Goal: Complete application form

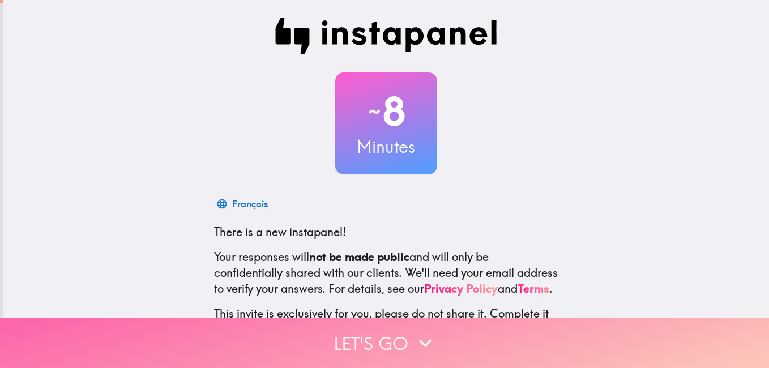
click at [413, 331] on icon "button" at bounding box center [425, 343] width 25 height 25
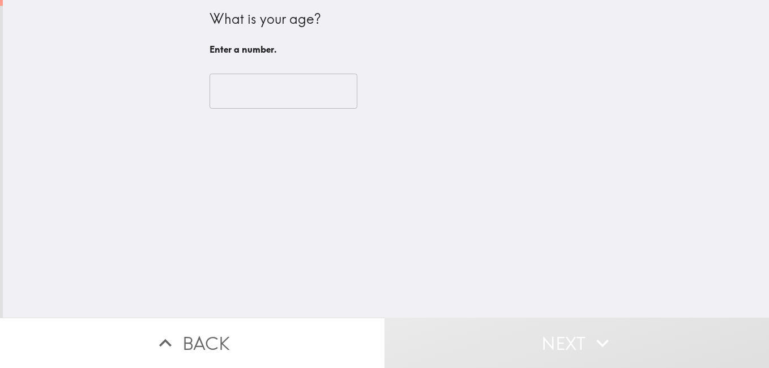
click at [262, 88] on input "number" at bounding box center [283, 91] width 148 height 35
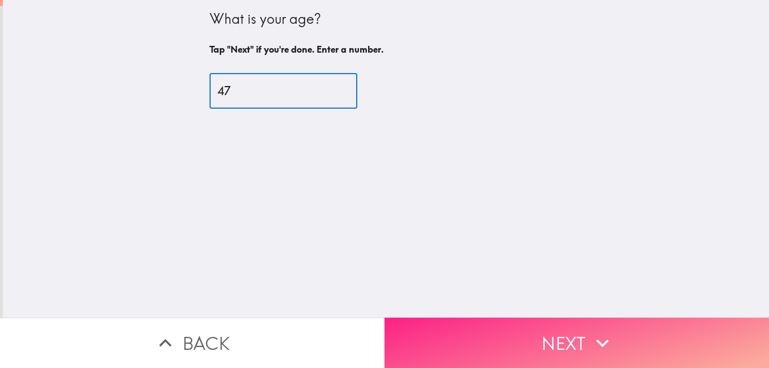
type input "47"
click at [568, 330] on button "Next" at bounding box center [576, 343] width 384 height 50
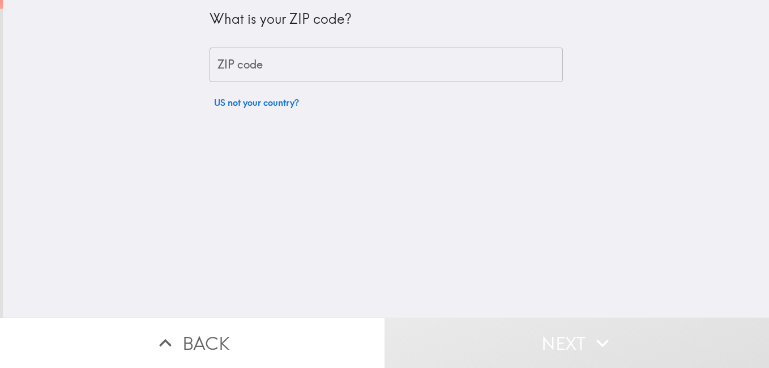
click at [351, 67] on input "ZIP code" at bounding box center [385, 65] width 353 height 35
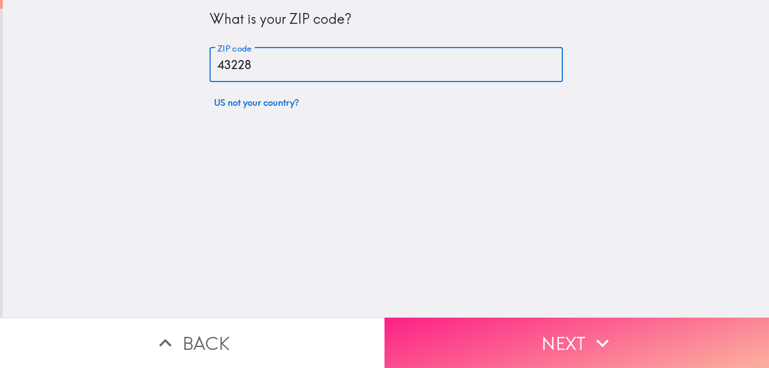
type input "43228"
click at [562, 329] on button "Next" at bounding box center [576, 343] width 384 height 50
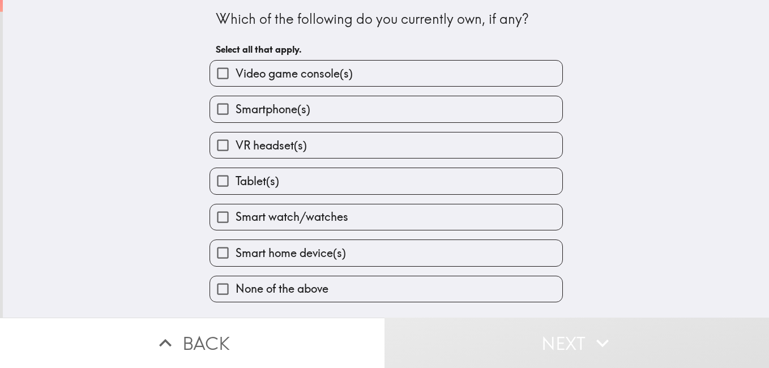
click at [277, 73] on span "Video game console(s)" at bounding box center [294, 74] width 117 height 16
click at [236, 73] on input "Video game console(s)" at bounding box center [222, 73] width 25 height 25
checkbox input "true"
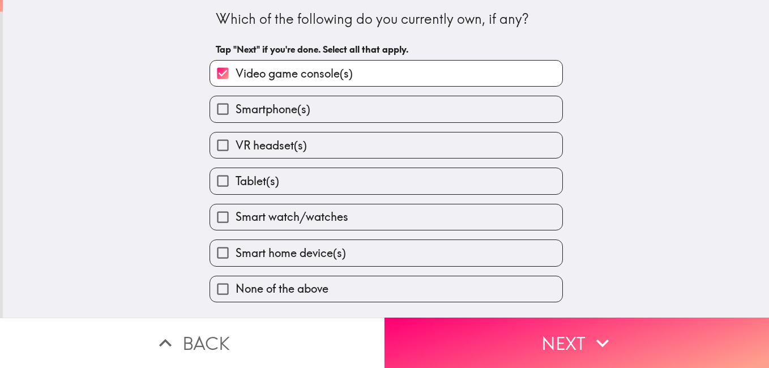
click at [276, 102] on span "Smartphone(s)" at bounding box center [273, 109] width 75 height 16
click at [236, 102] on input "Smartphone(s)" at bounding box center [222, 108] width 25 height 25
checkbox input "true"
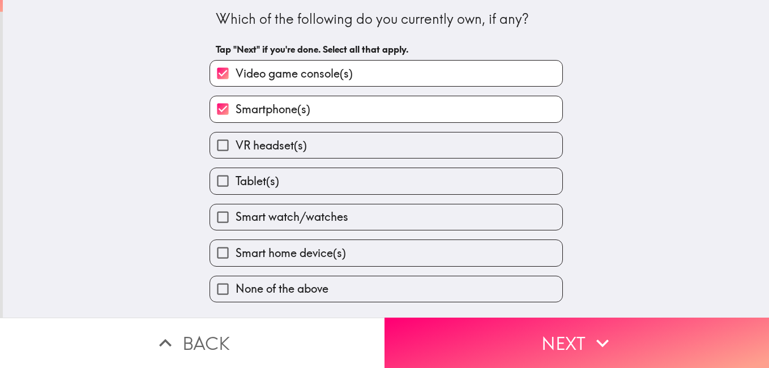
click at [272, 170] on label "Tablet(s)" at bounding box center [386, 180] width 352 height 25
click at [236, 170] on input "Tablet(s)" at bounding box center [222, 180] width 25 height 25
checkbox input "true"
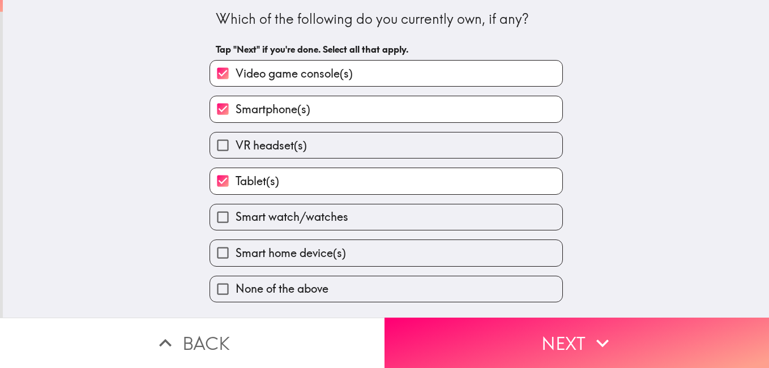
click at [294, 225] on span "Smart watch/watches" at bounding box center [292, 217] width 113 height 16
click at [236, 225] on input "Smart watch/watches" at bounding box center [222, 216] width 25 height 25
checkbox input "true"
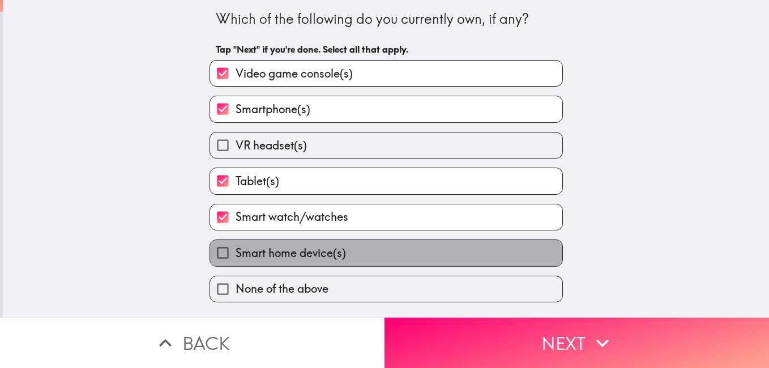
click at [296, 241] on label "Smart home device(s)" at bounding box center [386, 252] width 352 height 25
click at [236, 241] on input "Smart home device(s)" at bounding box center [222, 252] width 25 height 25
checkbox input "true"
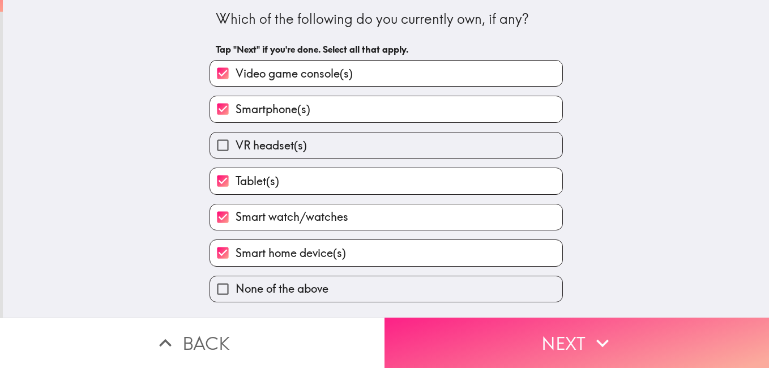
click at [541, 334] on button "Next" at bounding box center [576, 343] width 384 height 50
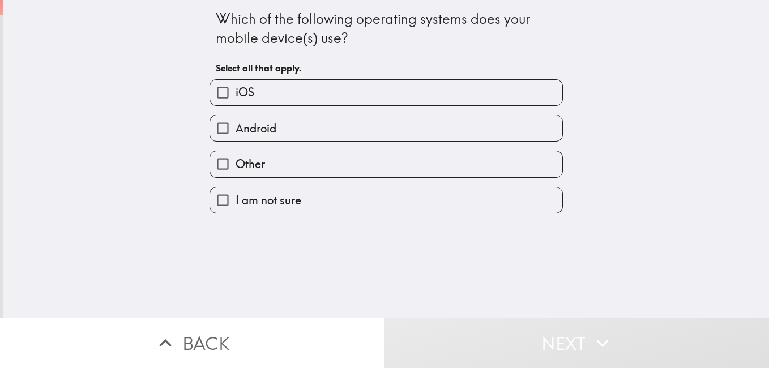
click at [224, 89] on input "iOS" at bounding box center [222, 92] width 25 height 25
checkbox input "true"
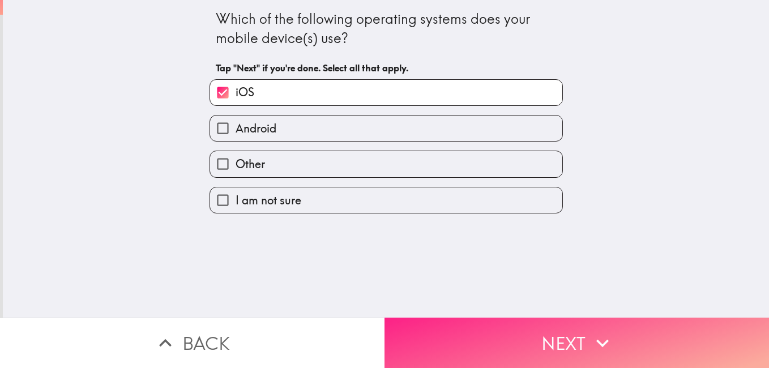
click at [548, 341] on button "Next" at bounding box center [576, 343] width 384 height 50
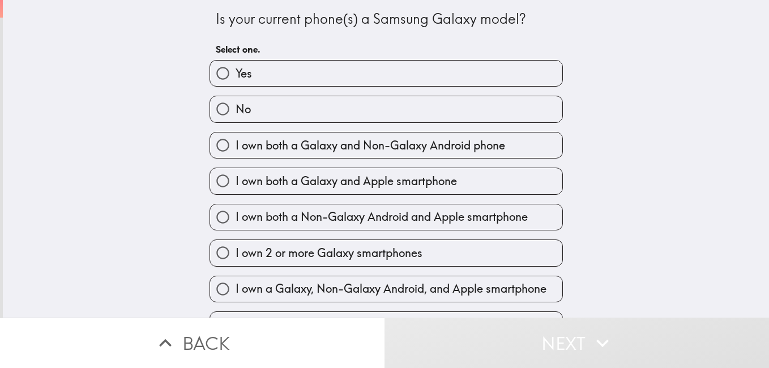
click at [267, 135] on label "I own both a Galaxy and Non-Galaxy Android phone" at bounding box center [386, 144] width 352 height 25
click at [236, 135] on input "I own both a Galaxy and Non-Galaxy Android phone" at bounding box center [222, 144] width 25 height 25
radio input "true"
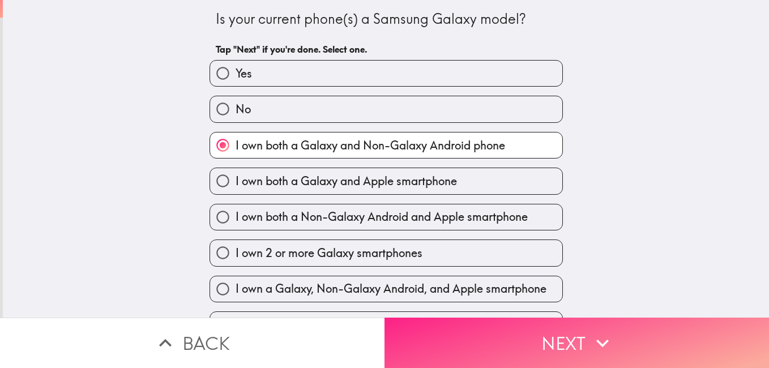
click at [548, 327] on button "Next" at bounding box center [576, 343] width 384 height 50
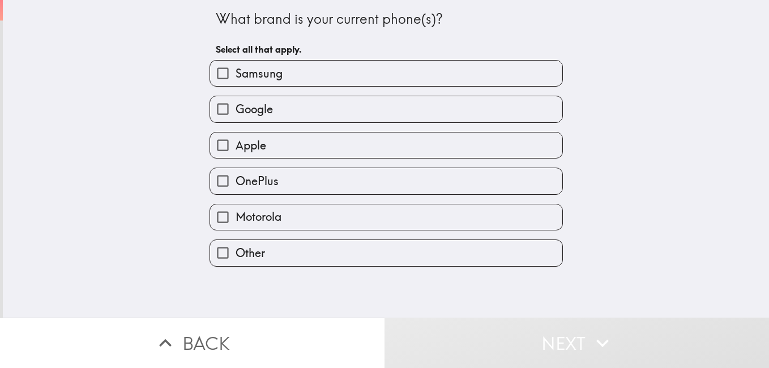
click at [218, 67] on input "Samsung" at bounding box center [222, 73] width 25 height 25
checkbox input "true"
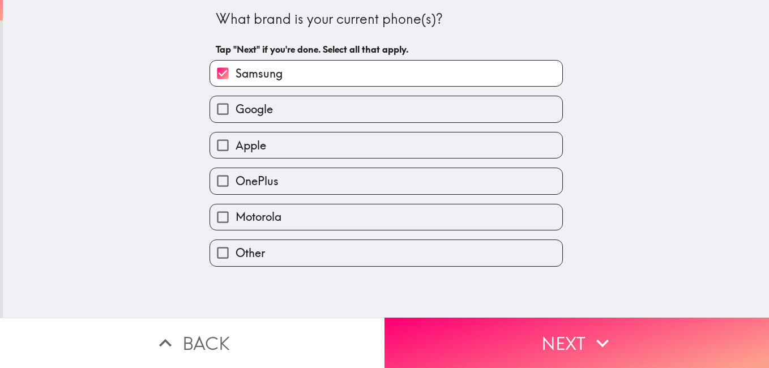
click at [215, 138] on input "Apple" at bounding box center [222, 144] width 25 height 25
checkbox input "true"
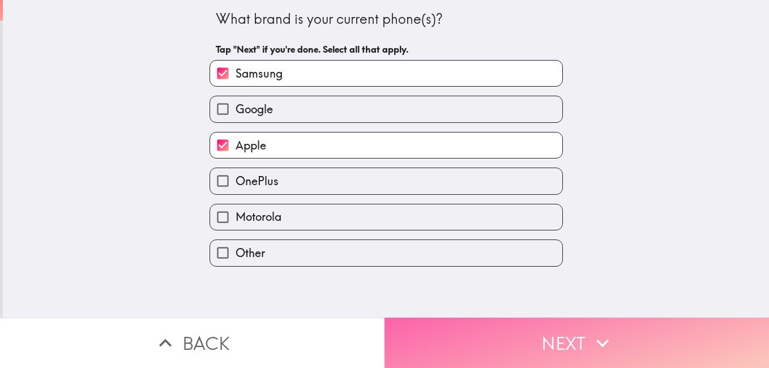
click at [590, 335] on icon "button" at bounding box center [602, 343] width 25 height 25
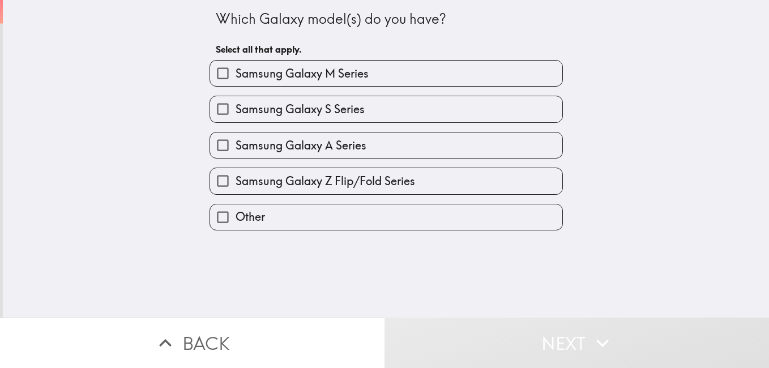
click at [315, 72] on span "Samsung Galaxy M Series" at bounding box center [302, 74] width 133 height 16
click at [236, 72] on input "Samsung Galaxy M Series" at bounding box center [222, 73] width 25 height 25
checkbox input "true"
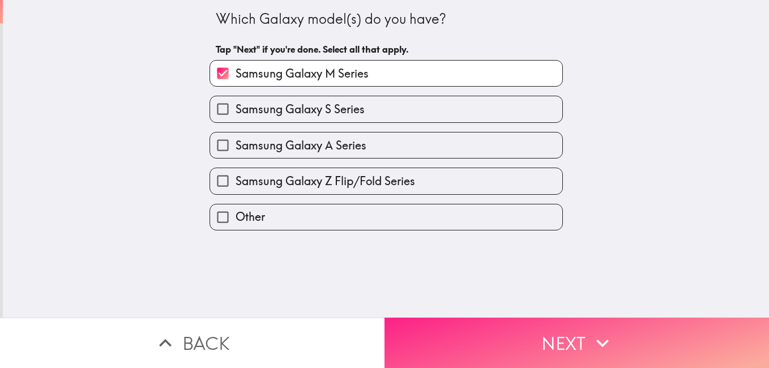
click at [556, 323] on button "Next" at bounding box center [576, 343] width 384 height 50
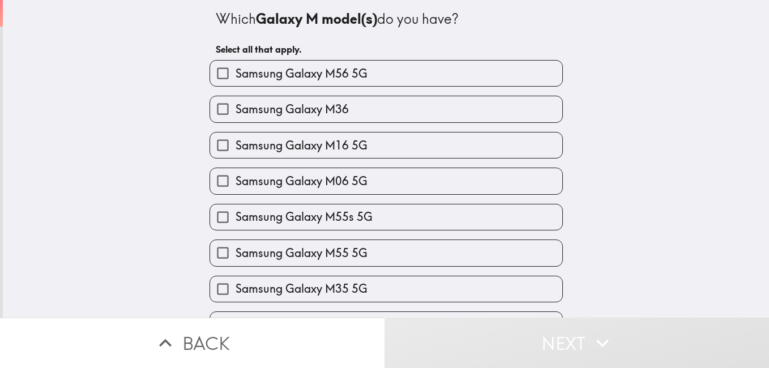
click at [252, 103] on span "Samsung Galaxy M36" at bounding box center [292, 109] width 113 height 16
click at [236, 103] on input "Samsung Galaxy M36" at bounding box center [222, 108] width 25 height 25
checkbox input "true"
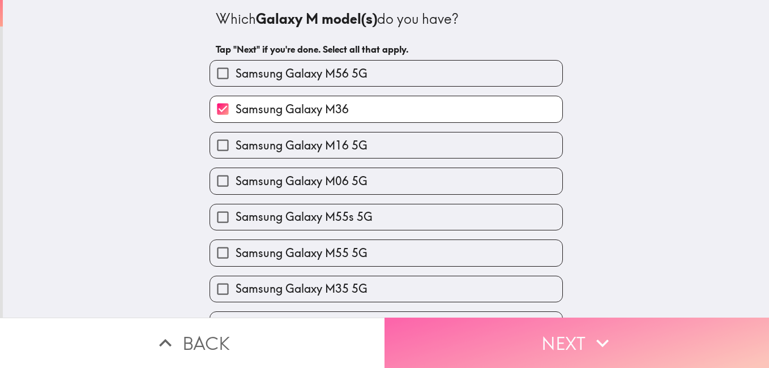
click at [551, 320] on button "Next" at bounding box center [576, 343] width 384 height 50
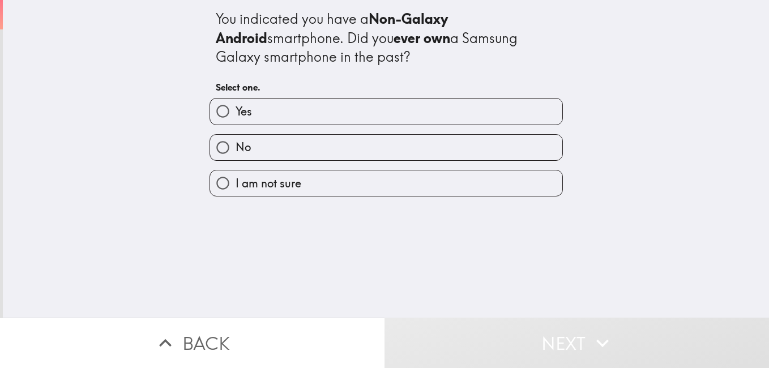
click at [215, 113] on input "Yes" at bounding box center [222, 111] width 25 height 25
radio input "true"
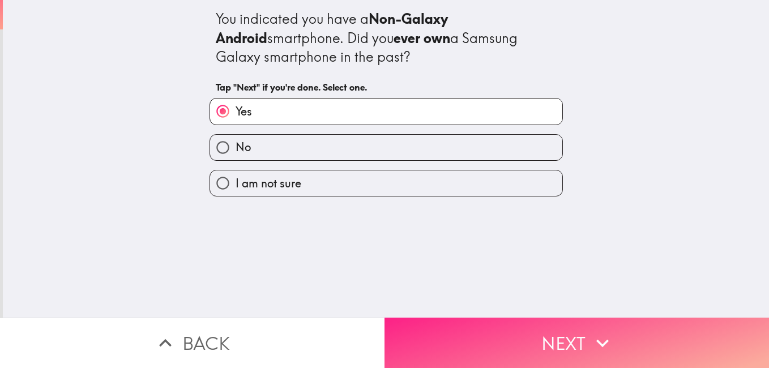
click at [544, 323] on button "Next" at bounding box center [576, 343] width 384 height 50
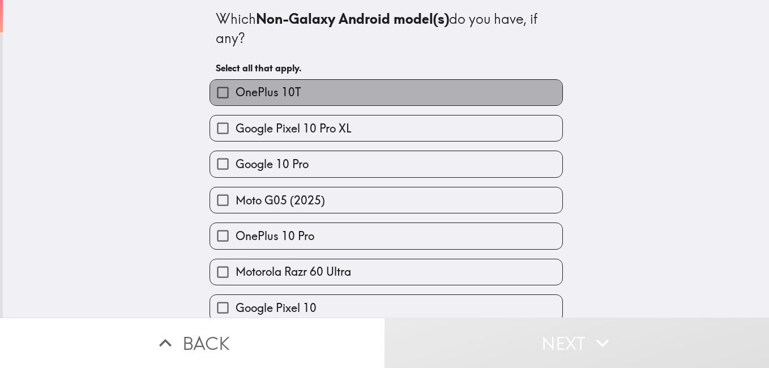
click at [241, 84] on span "OnePlus 10T" at bounding box center [268, 92] width 65 height 16
click at [236, 84] on input "OnePlus 10T" at bounding box center [222, 92] width 25 height 25
checkbox input "true"
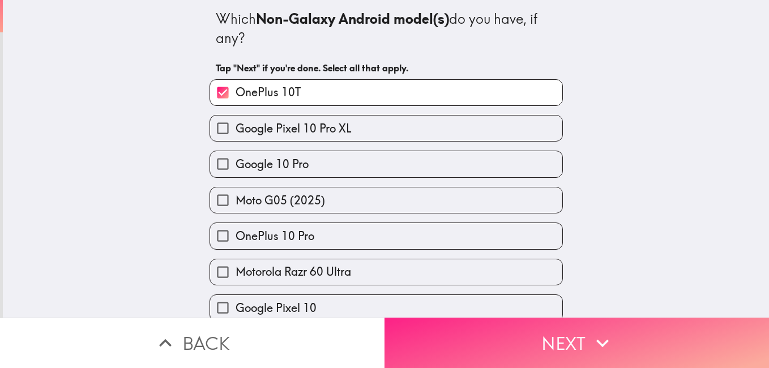
click at [538, 350] on button "Next" at bounding box center [576, 343] width 384 height 50
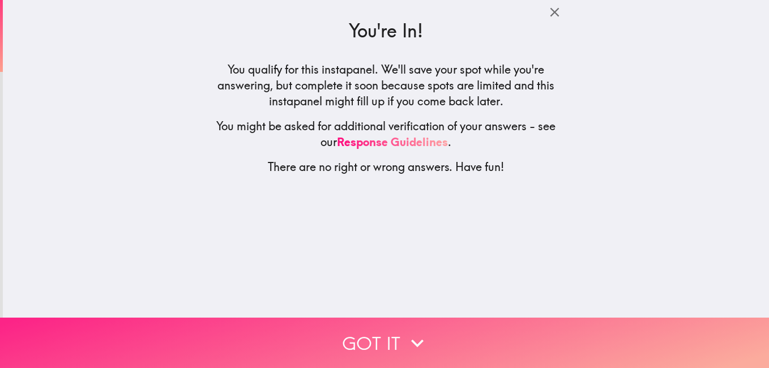
click at [444, 330] on button "Got it" at bounding box center [384, 343] width 769 height 50
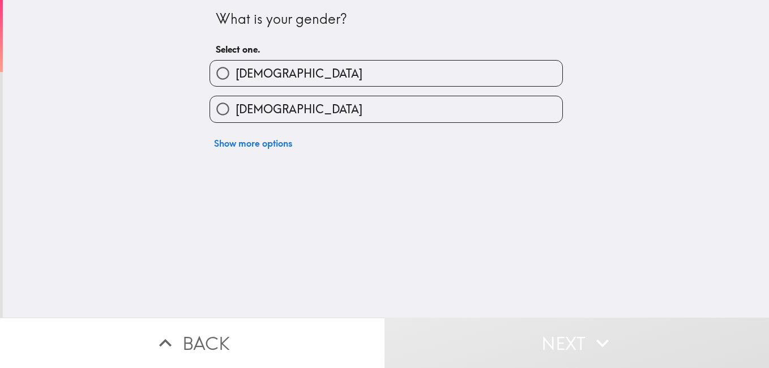
click at [252, 108] on span "[DEMOGRAPHIC_DATA]" at bounding box center [299, 109] width 127 height 16
click at [236, 108] on input "[DEMOGRAPHIC_DATA]" at bounding box center [222, 108] width 25 height 25
radio input "true"
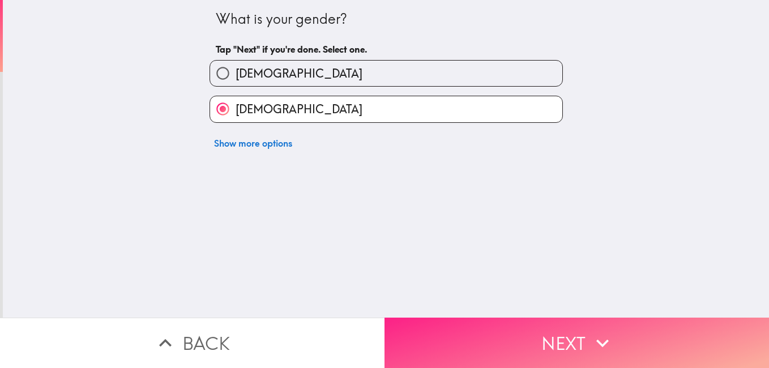
click at [544, 337] on button "Next" at bounding box center [576, 343] width 384 height 50
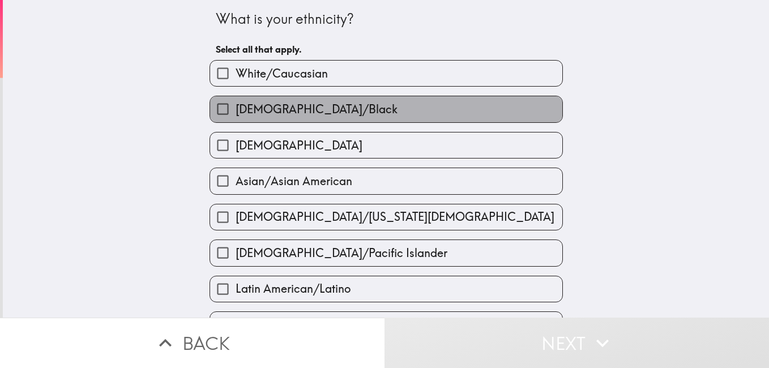
click at [294, 110] on span "[DEMOGRAPHIC_DATA]/Black" at bounding box center [317, 109] width 162 height 16
click at [236, 110] on input "[DEMOGRAPHIC_DATA]/Black" at bounding box center [222, 108] width 25 height 25
checkbox input "true"
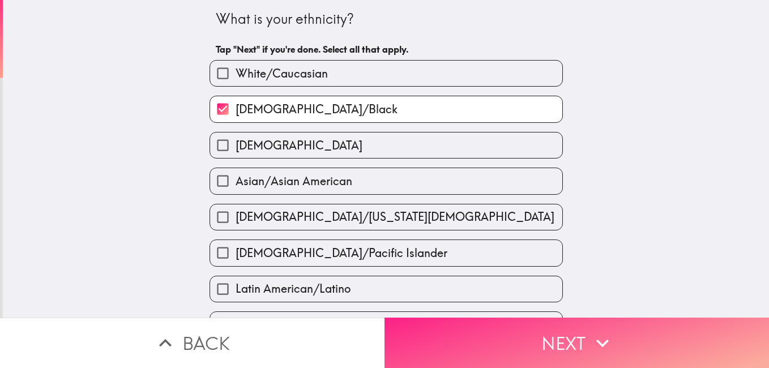
click at [554, 359] on button "Next" at bounding box center [576, 343] width 384 height 50
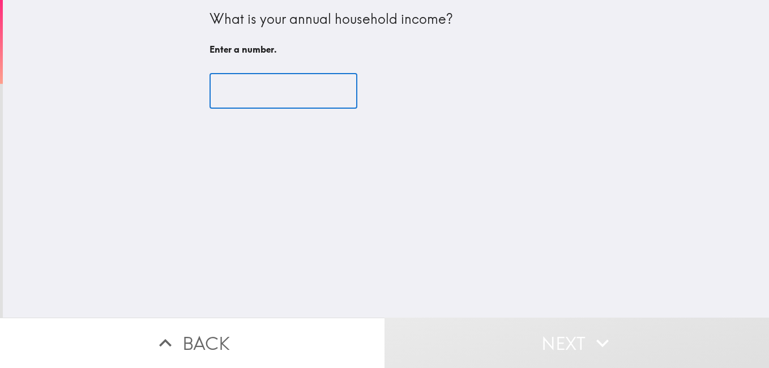
click at [258, 95] on input "number" at bounding box center [283, 91] width 148 height 35
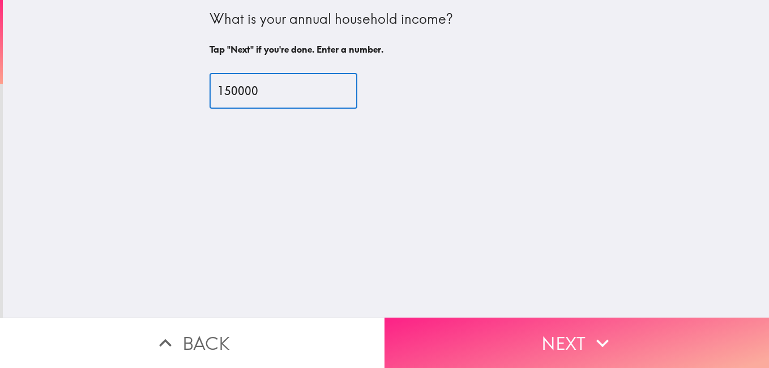
type input "150000"
click at [538, 328] on button "Next" at bounding box center [576, 343] width 384 height 50
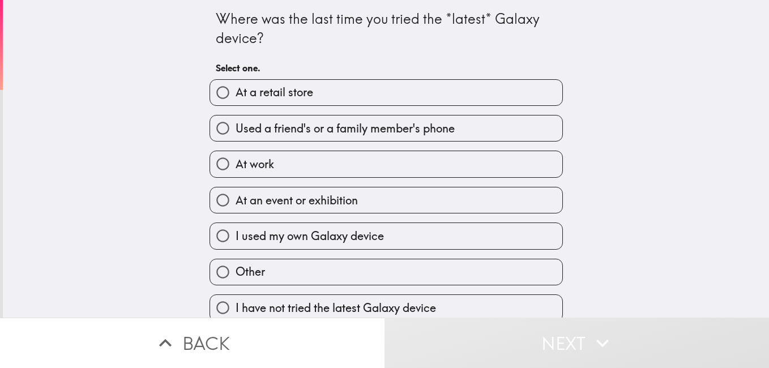
click at [273, 90] on span "At a retail store" at bounding box center [275, 92] width 78 height 16
click at [236, 90] on input "At a retail store" at bounding box center [222, 92] width 25 height 25
radio input "true"
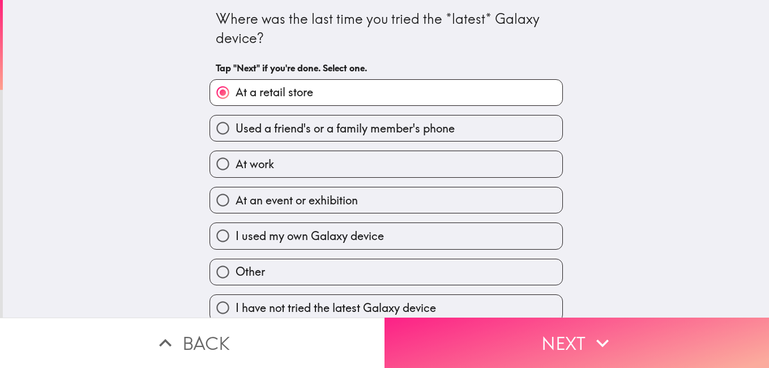
click at [546, 327] on button "Next" at bounding box center [576, 343] width 384 height 50
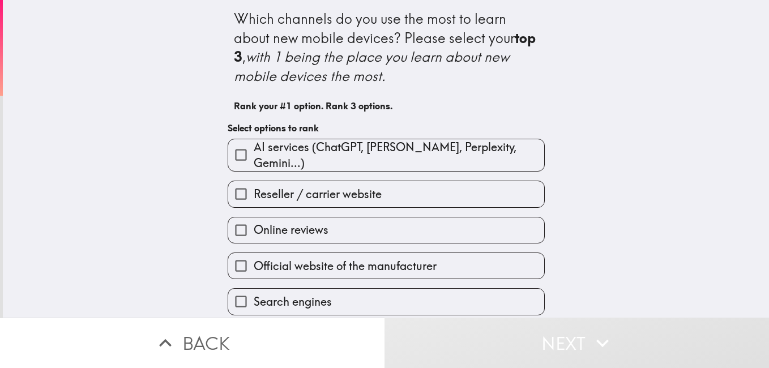
click at [271, 222] on span "Online reviews" at bounding box center [291, 230] width 75 height 16
click at [254, 220] on input "Online reviews" at bounding box center [240, 229] width 25 height 25
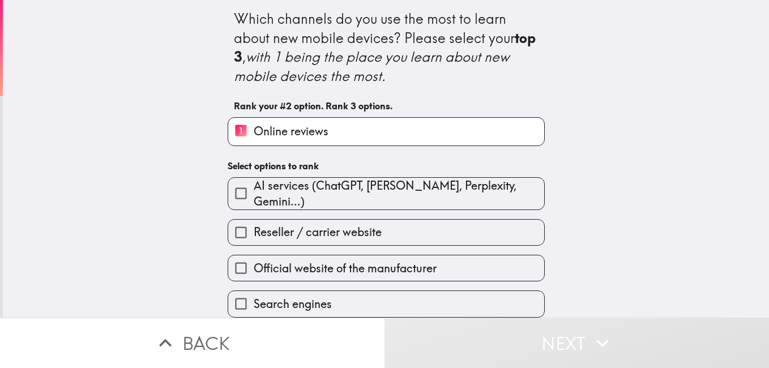
click at [277, 260] on span "Official website of the manufacturer" at bounding box center [345, 268] width 183 height 16
click at [254, 258] on input "Official website of the manufacturer" at bounding box center [240, 267] width 25 height 25
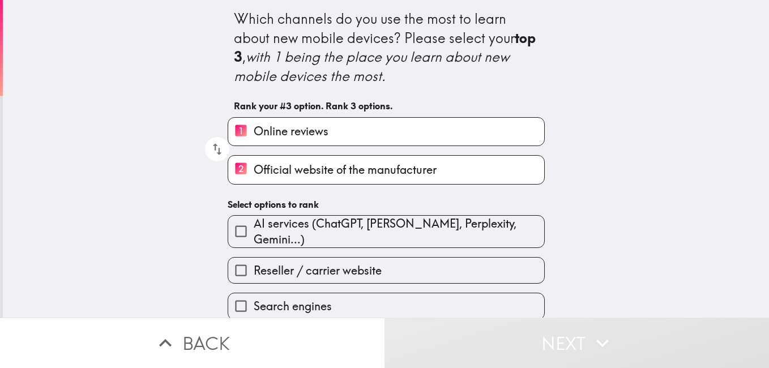
click at [335, 263] on span "Reseller / carrier website" at bounding box center [318, 271] width 128 height 16
click at [254, 263] on input "Reseller / carrier website" at bounding box center [240, 270] width 25 height 25
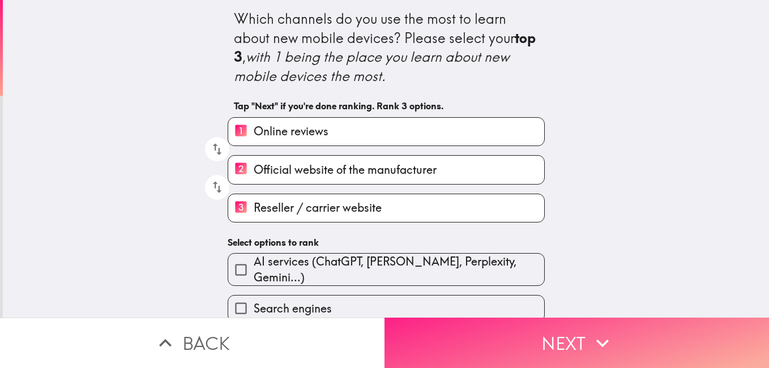
click at [521, 332] on button "Next" at bounding box center [576, 343] width 384 height 50
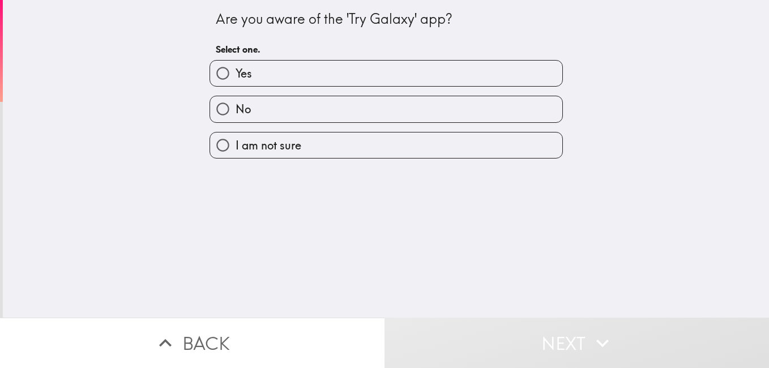
click at [236, 72] on span "Yes" at bounding box center [244, 74] width 16 height 16
click at [232, 72] on input "Yes" at bounding box center [222, 73] width 25 height 25
radio input "true"
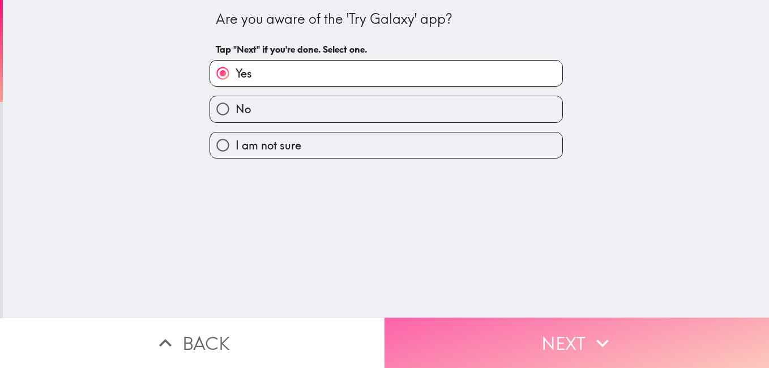
click at [549, 332] on button "Next" at bounding box center [576, 343] width 384 height 50
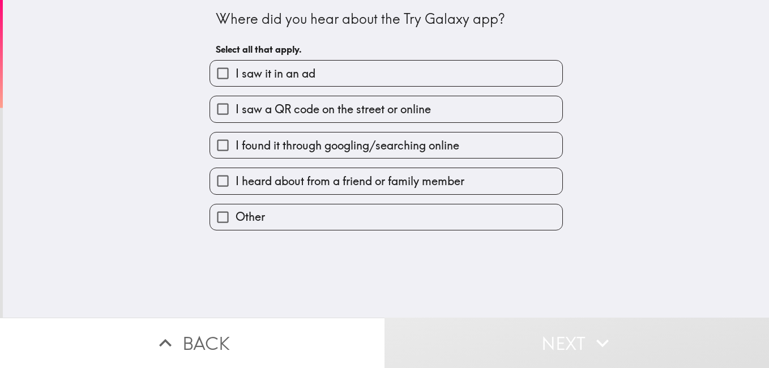
click at [248, 77] on span "I saw it in an ad" at bounding box center [276, 74] width 80 height 16
click at [236, 77] on input "I saw it in an ad" at bounding box center [222, 73] width 25 height 25
checkbox input "true"
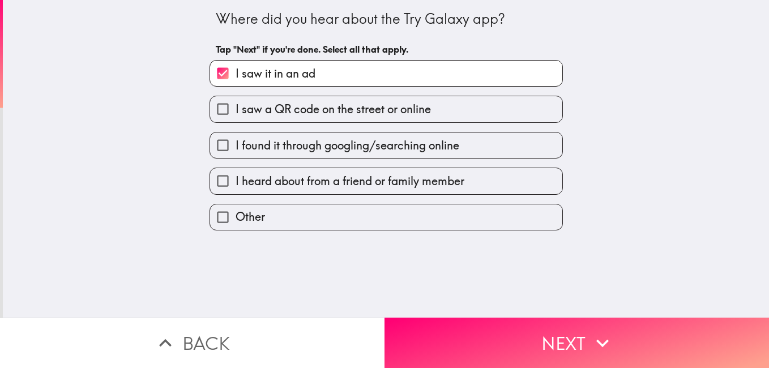
click at [264, 144] on span "I found it through googling/searching online" at bounding box center [348, 146] width 224 height 16
click at [236, 144] on input "I found it through googling/searching online" at bounding box center [222, 144] width 25 height 25
checkbox input "true"
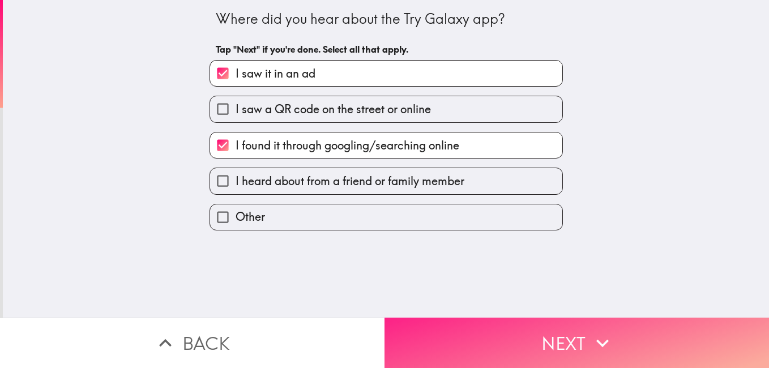
click at [559, 323] on button "Next" at bounding box center [576, 343] width 384 height 50
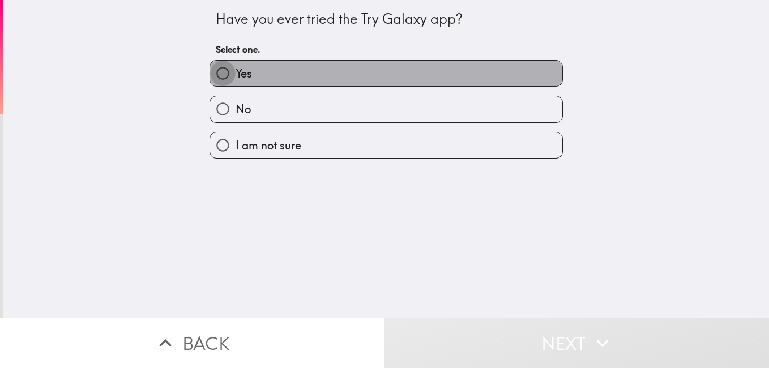
click at [225, 74] on input "Yes" at bounding box center [222, 73] width 25 height 25
radio input "true"
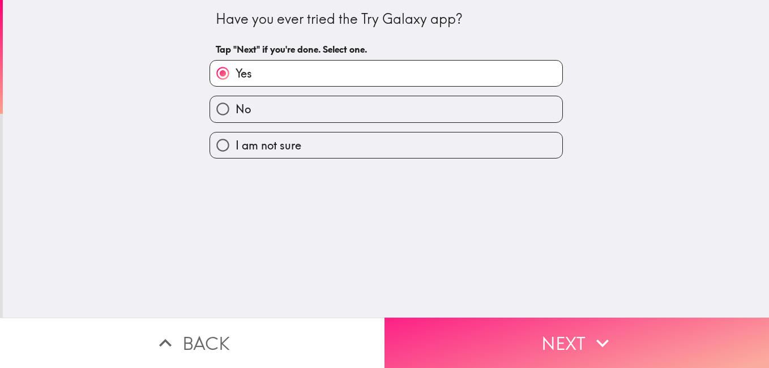
click at [558, 322] on button "Next" at bounding box center [576, 343] width 384 height 50
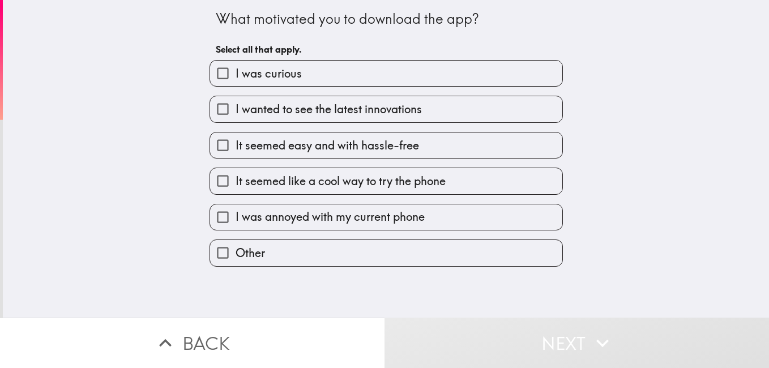
click at [331, 111] on span "I wanted to see the latest innovations" at bounding box center [329, 109] width 186 height 16
click at [236, 111] on input "I wanted to see the latest innovations" at bounding box center [222, 108] width 25 height 25
checkbox input "true"
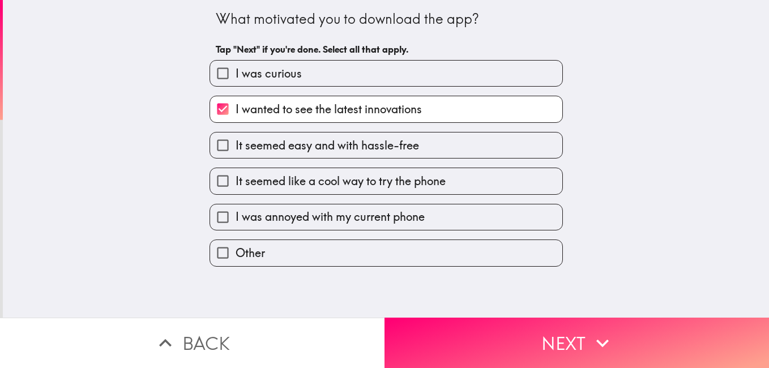
click at [293, 176] on span "It seemed like a cool way to try the phone" at bounding box center [341, 181] width 210 height 16
click at [236, 176] on input "It seemed like a cool way to try the phone" at bounding box center [222, 180] width 25 height 25
checkbox input "true"
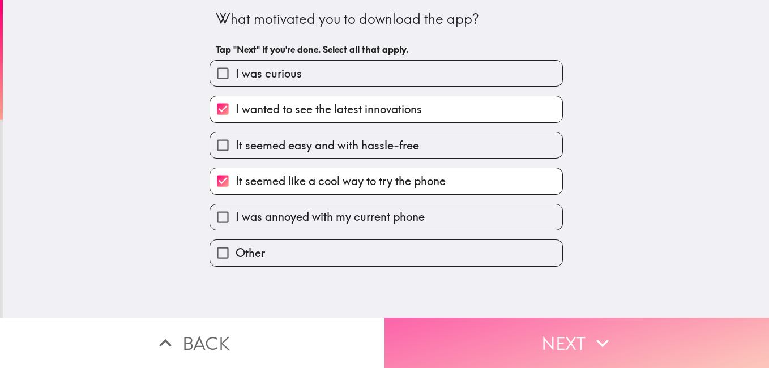
click at [536, 340] on button "Next" at bounding box center [576, 343] width 384 height 50
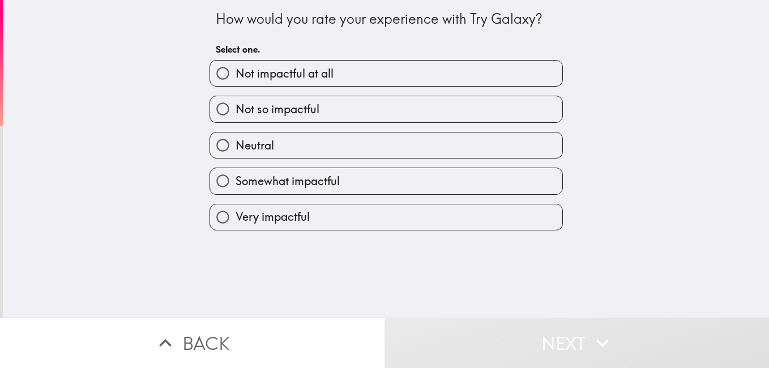
click at [258, 76] on span "Not impactful at all" at bounding box center [285, 74] width 98 height 16
click at [236, 76] on input "Not impactful at all" at bounding box center [222, 73] width 25 height 25
radio input "true"
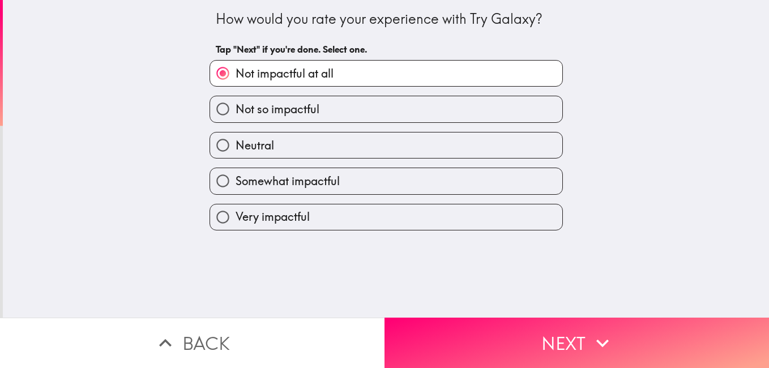
click at [252, 204] on label "Very impactful" at bounding box center [386, 216] width 352 height 25
click at [236, 204] on input "Very impactful" at bounding box center [222, 216] width 25 height 25
radio input "true"
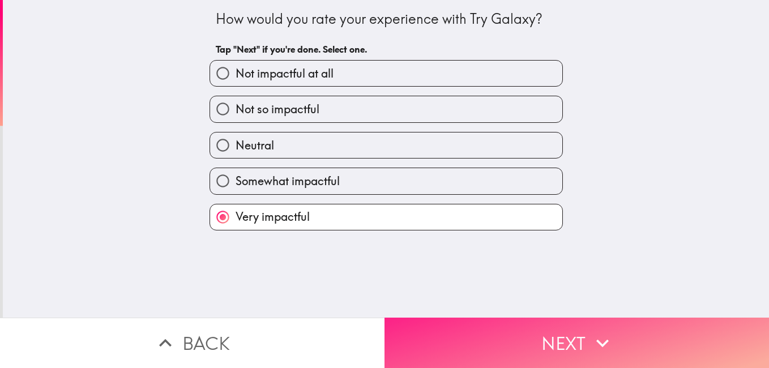
click at [518, 334] on button "Next" at bounding box center [576, 343] width 384 height 50
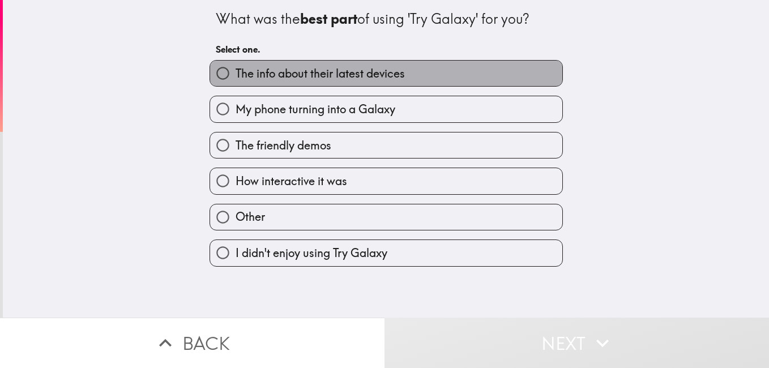
click at [293, 76] on span "The info about their latest devices" at bounding box center [320, 74] width 169 height 16
click at [236, 76] on input "The info about their latest devices" at bounding box center [222, 73] width 25 height 25
radio input "true"
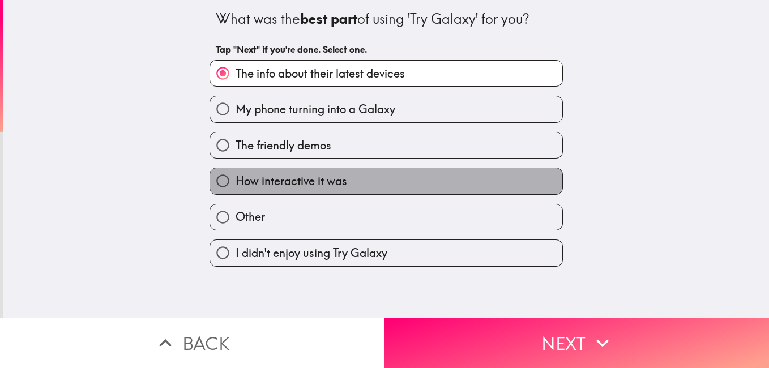
click at [245, 181] on span "How interactive it was" at bounding box center [292, 181] width 112 height 16
click at [236, 181] on input "How interactive it was" at bounding box center [222, 180] width 25 height 25
radio input "true"
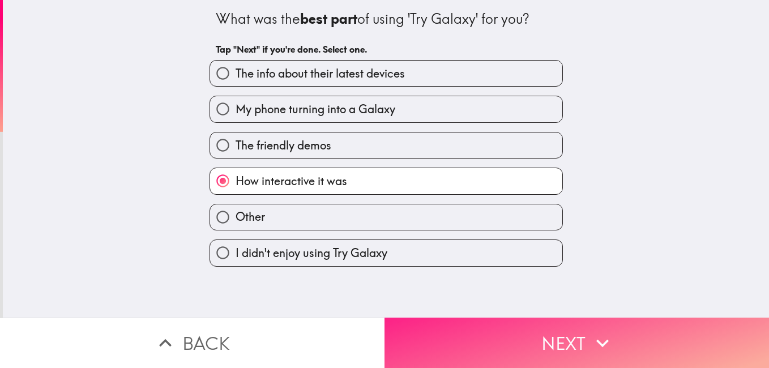
click at [548, 324] on button "Next" at bounding box center [576, 343] width 384 height 50
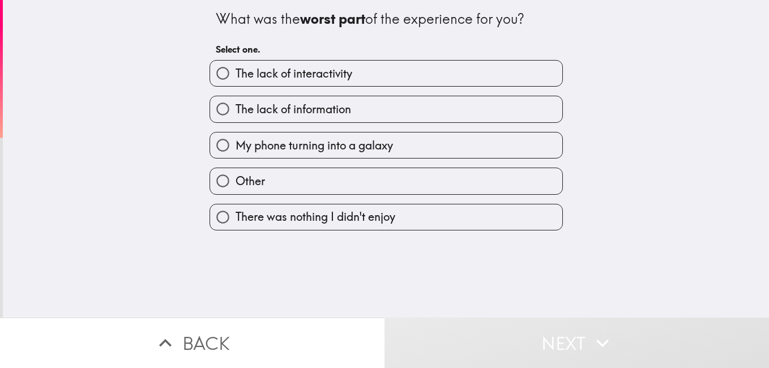
click at [332, 212] on span "There was nothing I didn't enjoy" at bounding box center [316, 217] width 160 height 16
click at [236, 212] on input "There was nothing I didn't enjoy" at bounding box center [222, 216] width 25 height 25
radio input "true"
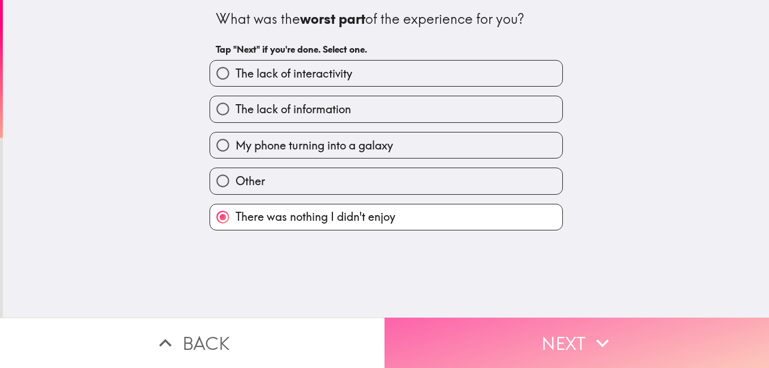
click at [542, 345] on button "Next" at bounding box center [576, 343] width 384 height 50
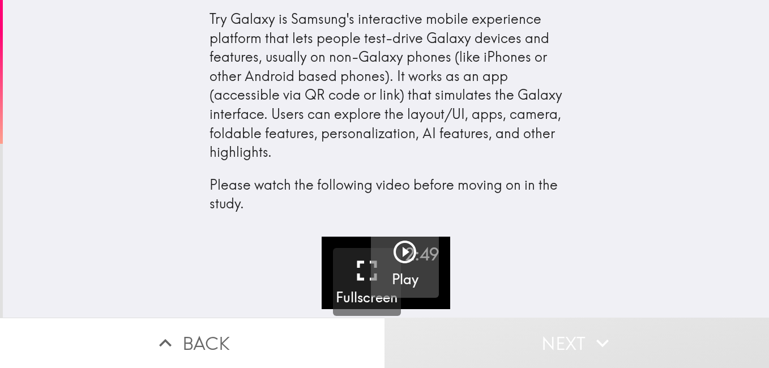
click at [391, 256] on icon "button" at bounding box center [404, 251] width 27 height 27
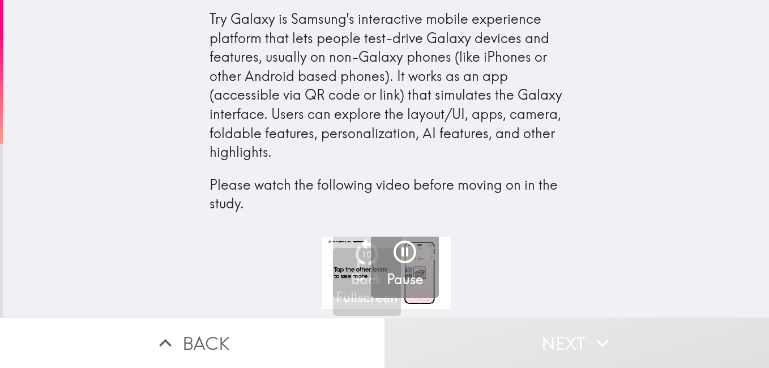
click at [596, 231] on div "Try Galaxy is Samsung's interactive mobile experience platform that lets people…" at bounding box center [386, 118] width 766 height 237
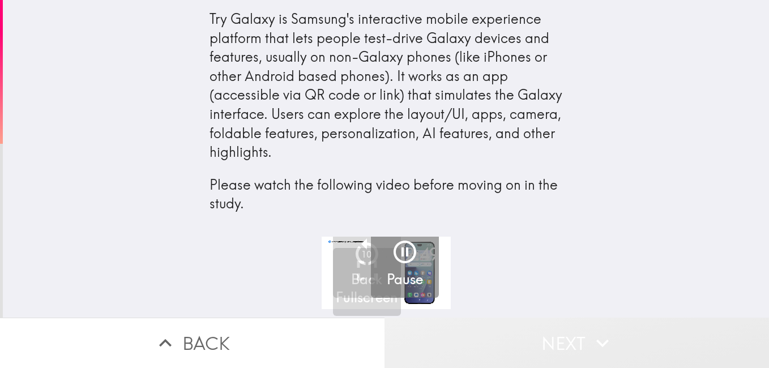
click at [619, 323] on button "Next" at bounding box center [576, 343] width 384 height 50
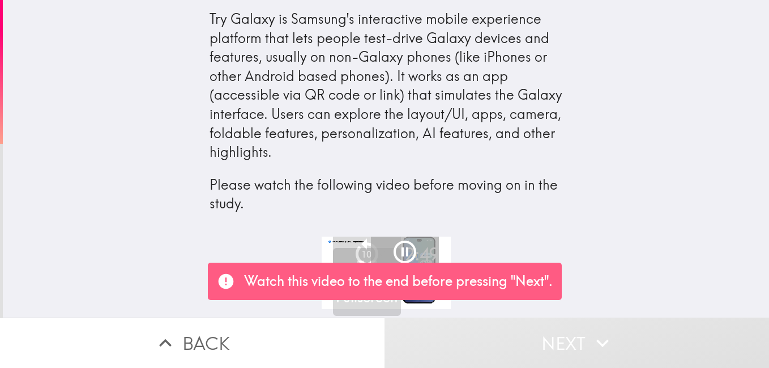
click at [387, 249] on div "Pause" at bounding box center [405, 263] width 36 height 51
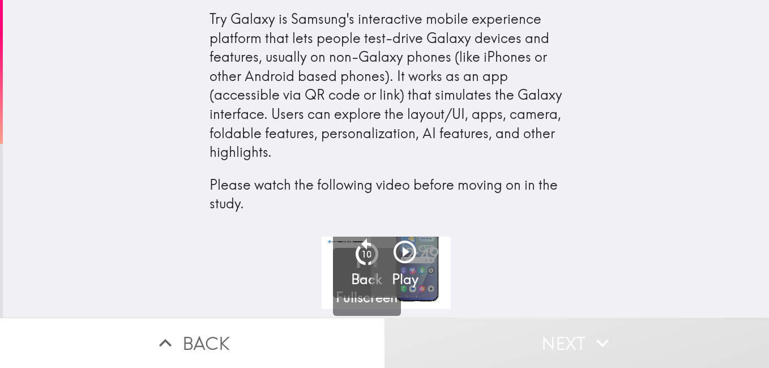
click at [392, 275] on h5 "Play" at bounding box center [405, 279] width 27 height 19
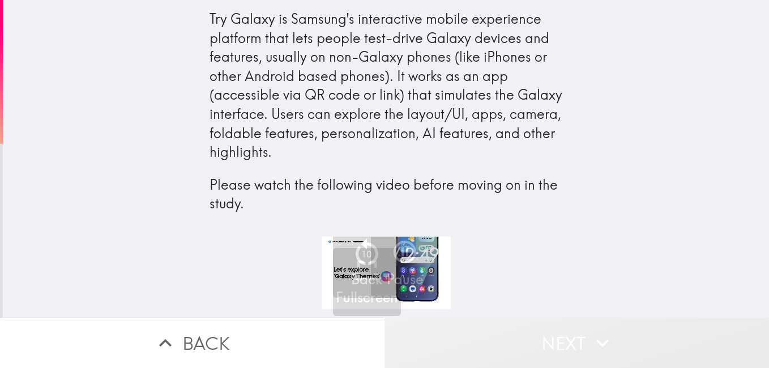
click at [579, 341] on button "Next" at bounding box center [576, 343] width 384 height 50
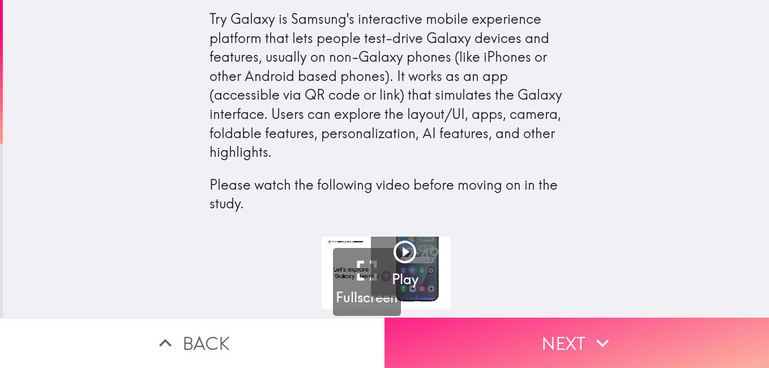
click at [567, 333] on button "Next" at bounding box center [576, 343] width 384 height 50
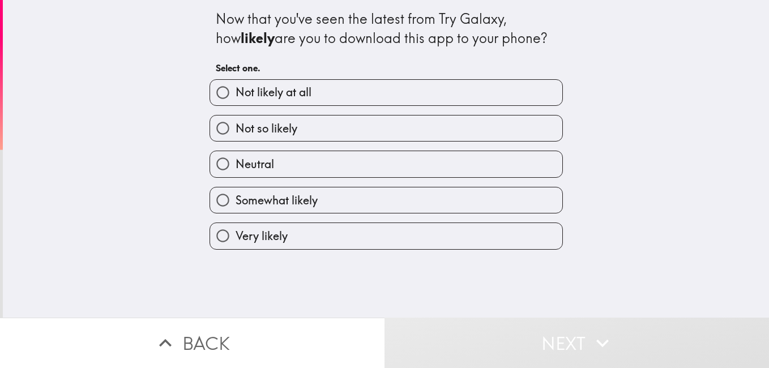
click at [262, 234] on span "Very likely" at bounding box center [262, 236] width 52 height 16
click at [236, 234] on input "Very likely" at bounding box center [222, 235] width 25 height 25
radio input "true"
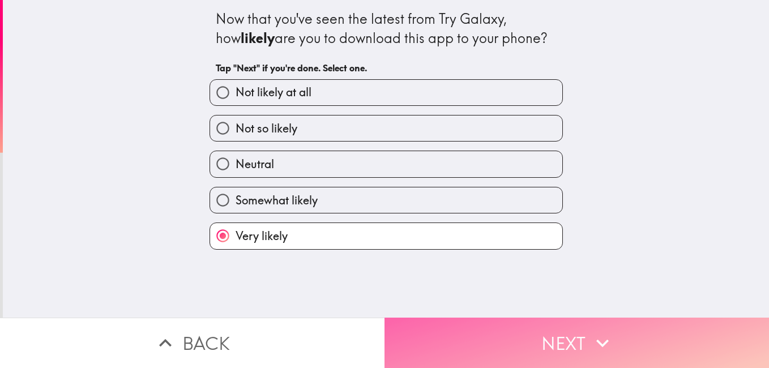
click at [552, 319] on button "Next" at bounding box center [576, 343] width 384 height 50
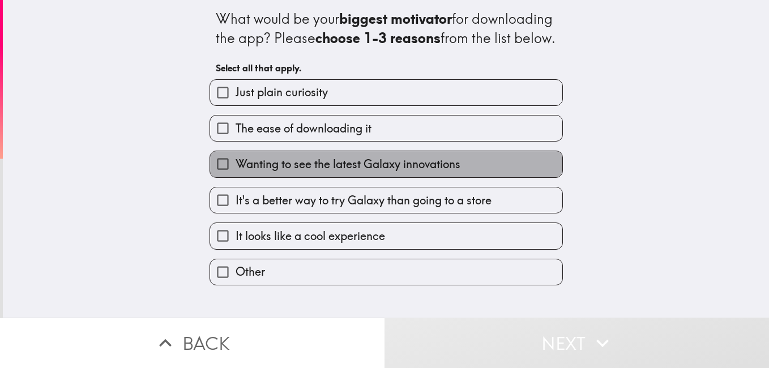
click at [340, 172] on span "Wanting to see the latest Galaxy innovations" at bounding box center [348, 164] width 225 height 16
click at [236, 177] on input "Wanting to see the latest Galaxy innovations" at bounding box center [222, 163] width 25 height 25
checkbox input "true"
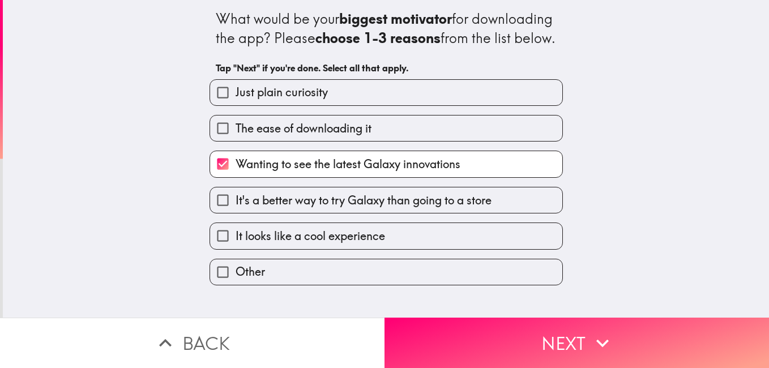
click at [358, 244] on span "It looks like a cool experience" at bounding box center [310, 236] width 149 height 16
click at [236, 249] on input "It looks like a cool experience" at bounding box center [222, 235] width 25 height 25
checkbox input "true"
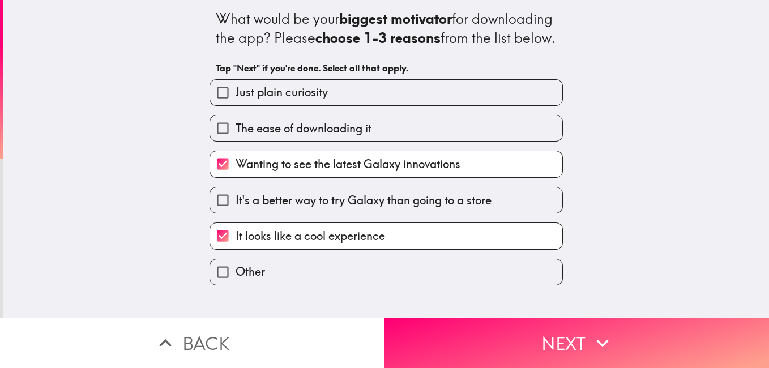
click at [317, 136] on span "The ease of downloading it" at bounding box center [304, 129] width 136 height 16
click at [236, 139] on input "The ease of downloading it" at bounding box center [222, 128] width 25 height 25
checkbox input "true"
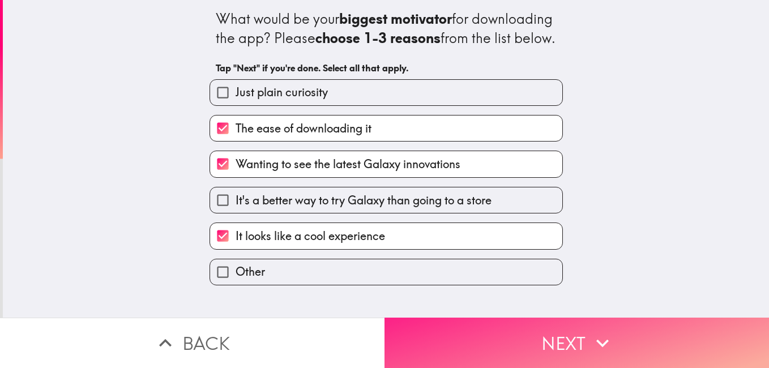
click at [570, 341] on button "Next" at bounding box center [576, 343] width 384 height 50
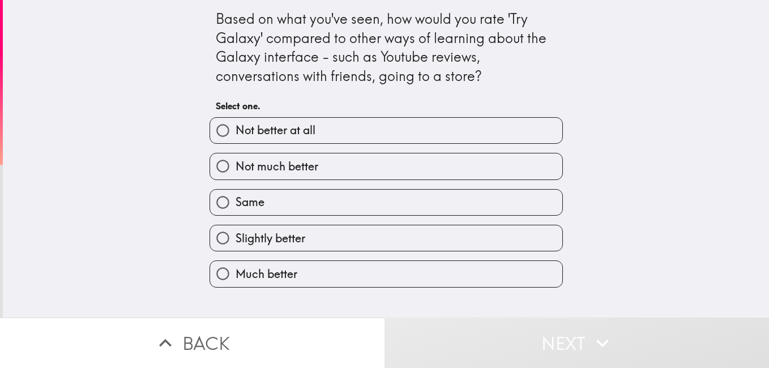
click at [279, 271] on span "Much better" at bounding box center [267, 274] width 62 height 16
click at [236, 271] on input "Much better" at bounding box center [222, 273] width 25 height 25
radio input "true"
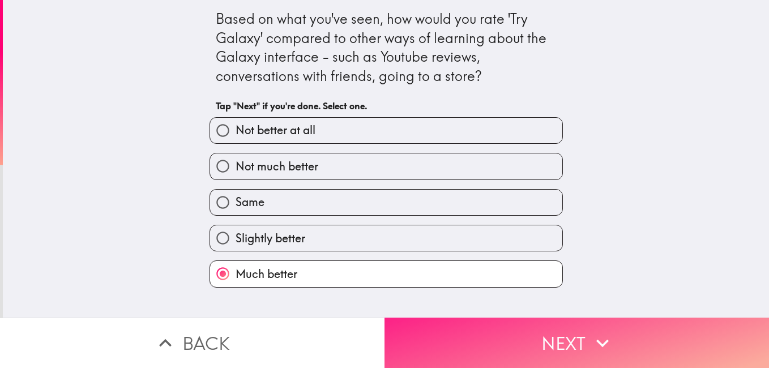
click at [572, 330] on button "Next" at bounding box center [576, 343] width 384 height 50
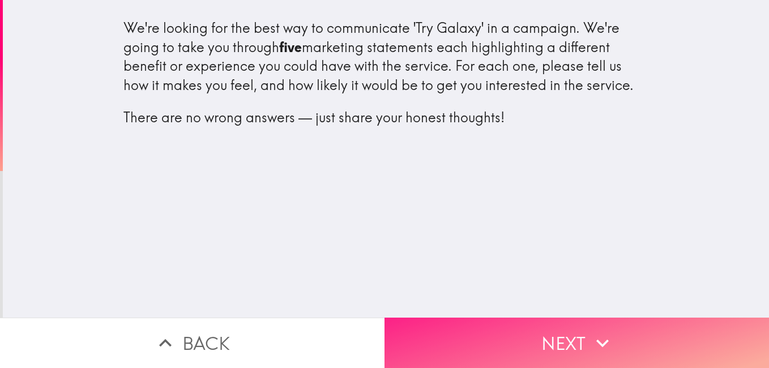
click at [550, 326] on button "Next" at bounding box center [576, 343] width 384 height 50
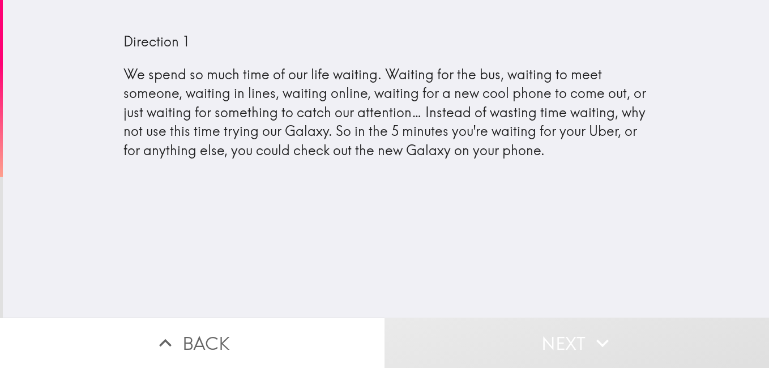
click at [418, 202] on div "Direction 1 We spend so much time of our life waiting. Waiting for the bus, wai…" at bounding box center [386, 159] width 766 height 318
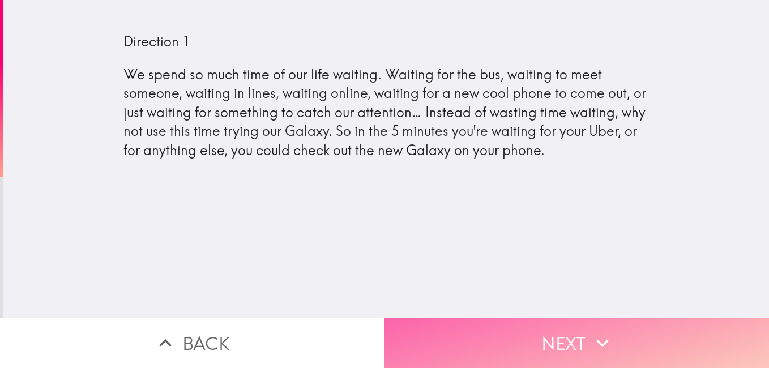
click at [563, 333] on button "Next" at bounding box center [576, 343] width 384 height 50
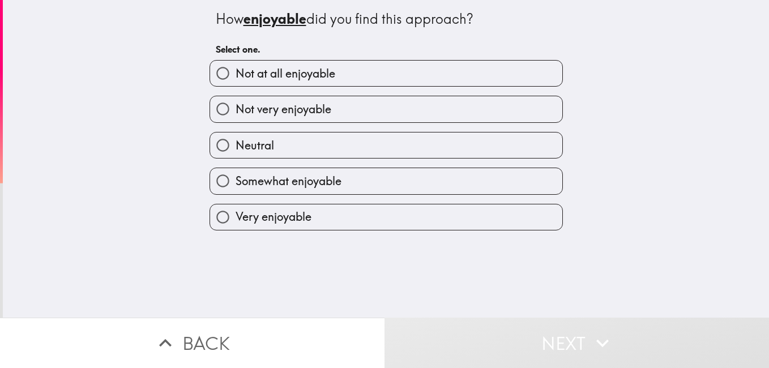
click at [289, 211] on span "Very enjoyable" at bounding box center [274, 217] width 76 height 16
click at [236, 211] on input "Very enjoyable" at bounding box center [222, 216] width 25 height 25
radio input "true"
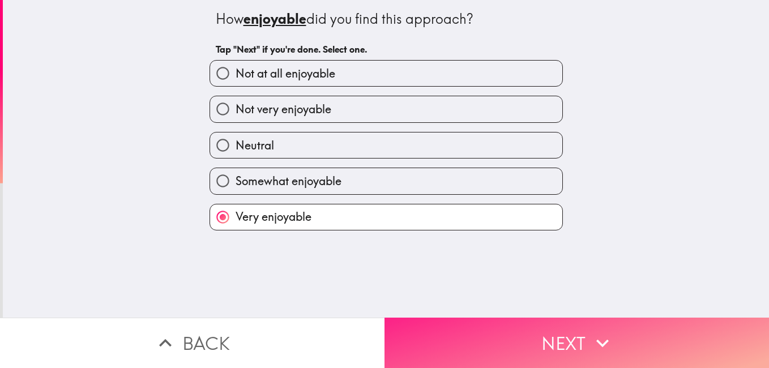
click at [540, 326] on button "Next" at bounding box center [576, 343] width 384 height 50
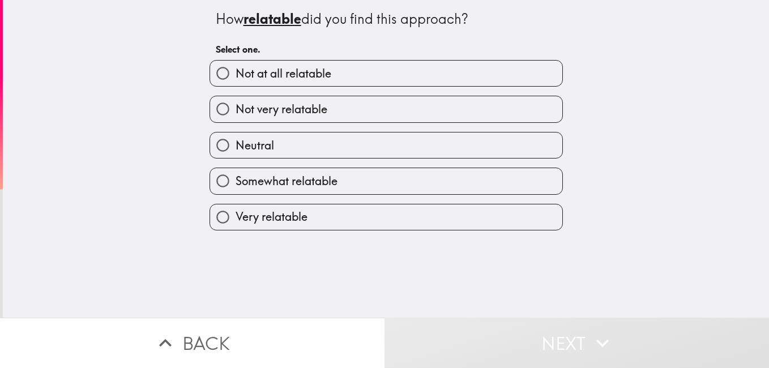
click at [271, 216] on span "Very relatable" at bounding box center [272, 217] width 72 height 16
click at [236, 216] on input "Very relatable" at bounding box center [222, 216] width 25 height 25
radio input "true"
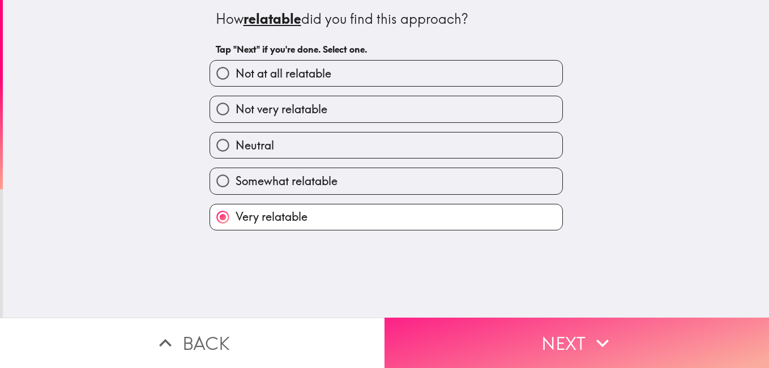
click at [553, 322] on button "Next" at bounding box center [576, 343] width 384 height 50
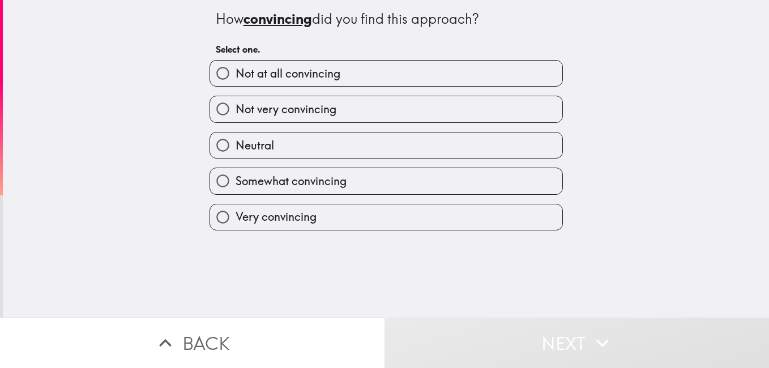
click at [285, 207] on label "Very convincing" at bounding box center [386, 216] width 352 height 25
click at [236, 207] on input "Very convincing" at bounding box center [222, 216] width 25 height 25
radio input "true"
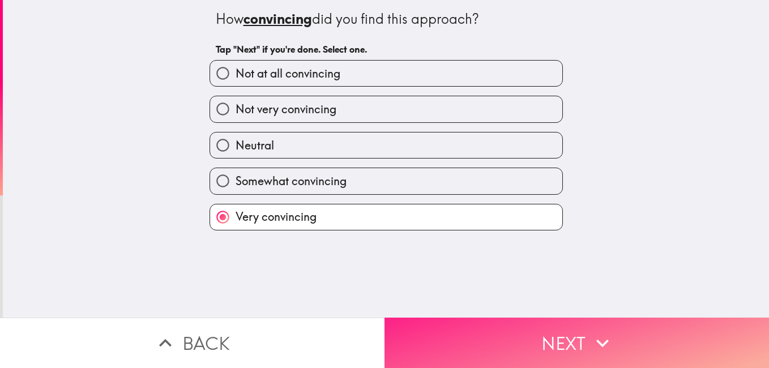
click at [549, 330] on button "Next" at bounding box center [576, 343] width 384 height 50
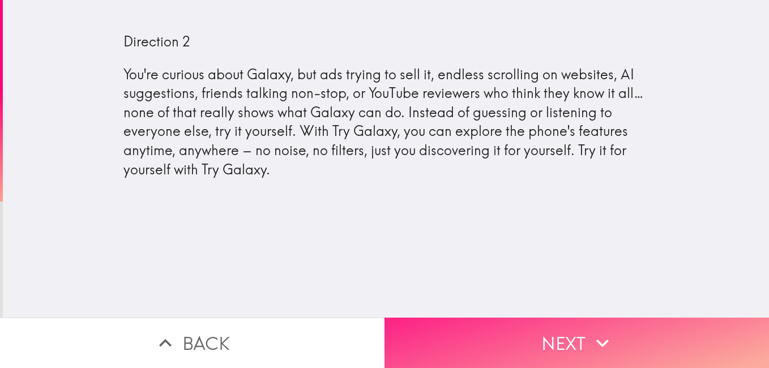
click at [540, 318] on button "Next" at bounding box center [576, 343] width 384 height 50
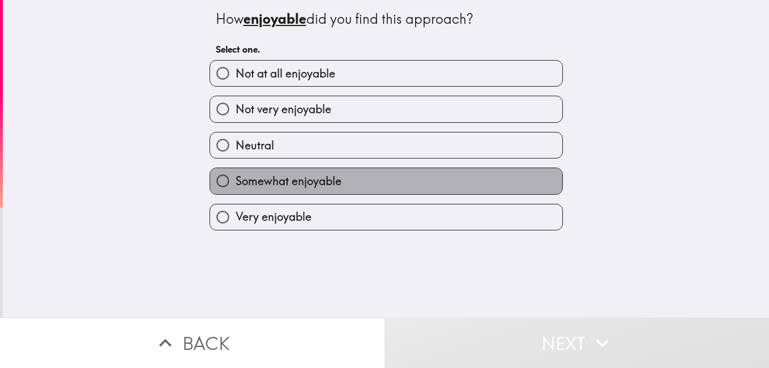
click at [270, 188] on span "Somewhat enjoyable" at bounding box center [289, 181] width 106 height 16
click at [236, 188] on input "Somewhat enjoyable" at bounding box center [222, 180] width 25 height 25
radio input "true"
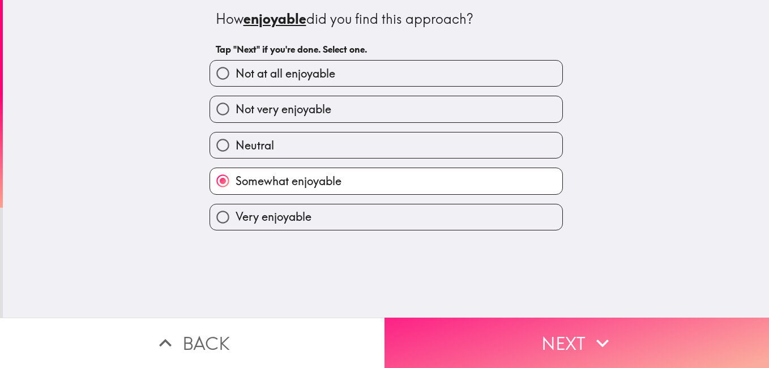
click at [531, 329] on button "Next" at bounding box center [576, 343] width 384 height 50
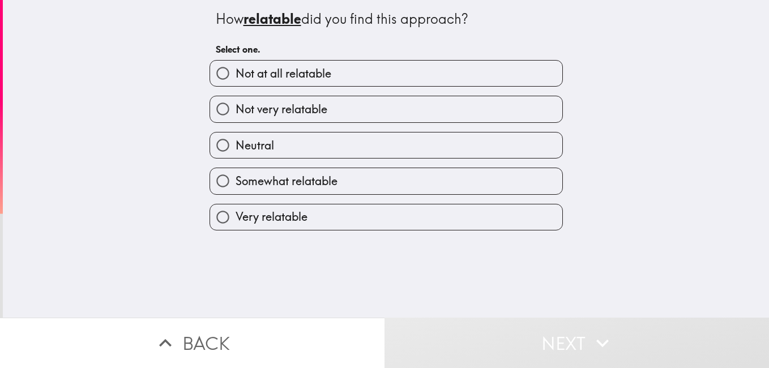
click at [248, 185] on span "Somewhat relatable" at bounding box center [287, 181] width 102 height 16
click at [236, 185] on input "Somewhat relatable" at bounding box center [222, 180] width 25 height 25
radio input "true"
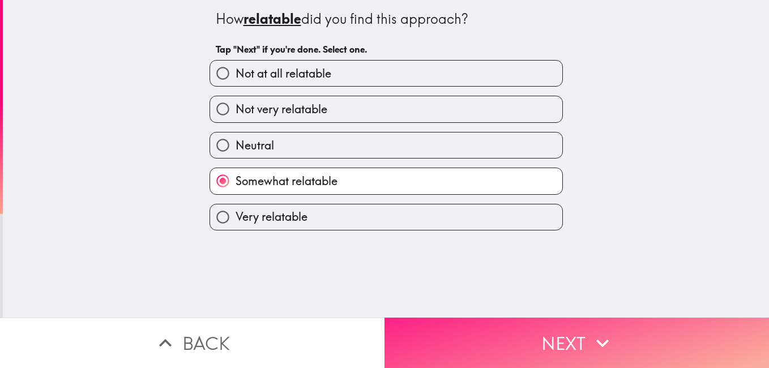
click at [508, 325] on button "Next" at bounding box center [576, 343] width 384 height 50
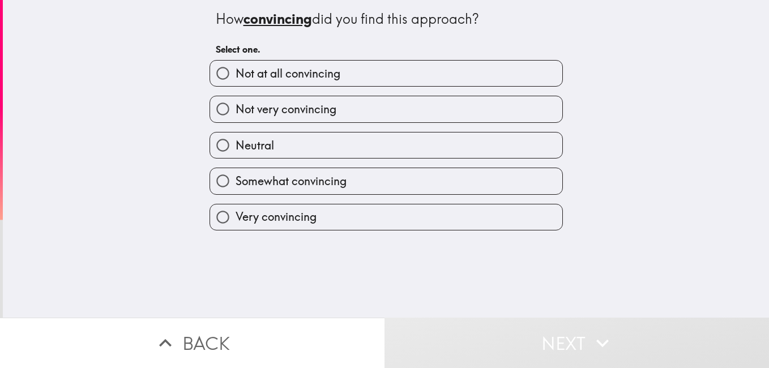
click at [271, 212] on span "Very convincing" at bounding box center [276, 217] width 81 height 16
click at [236, 212] on input "Very convincing" at bounding box center [222, 216] width 25 height 25
radio input "true"
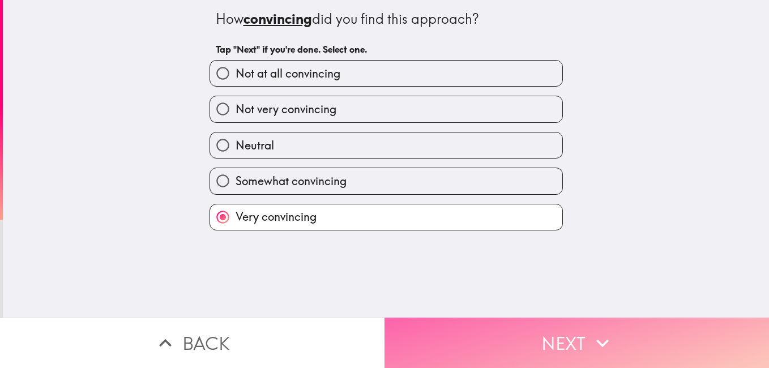
click at [503, 324] on button "Next" at bounding box center [576, 343] width 384 height 50
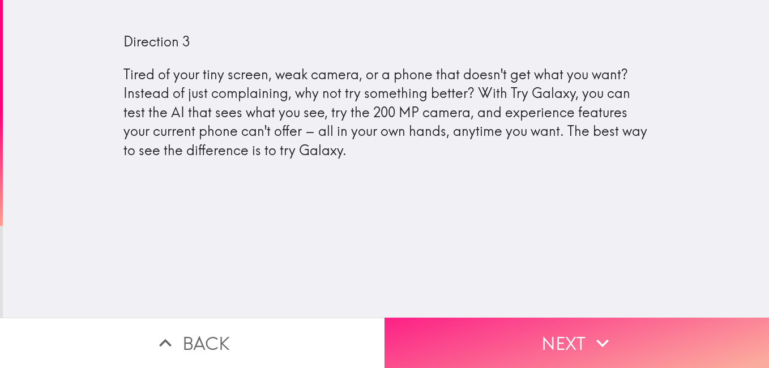
click at [563, 326] on button "Next" at bounding box center [576, 343] width 384 height 50
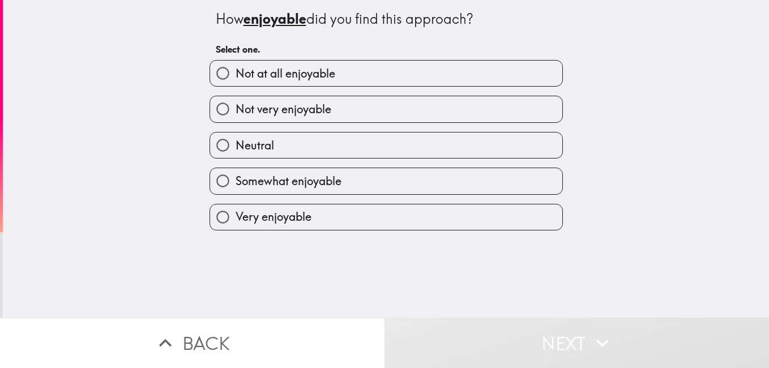
click at [262, 215] on span "Very enjoyable" at bounding box center [274, 217] width 76 height 16
click at [236, 215] on input "Very enjoyable" at bounding box center [222, 216] width 25 height 25
radio input "true"
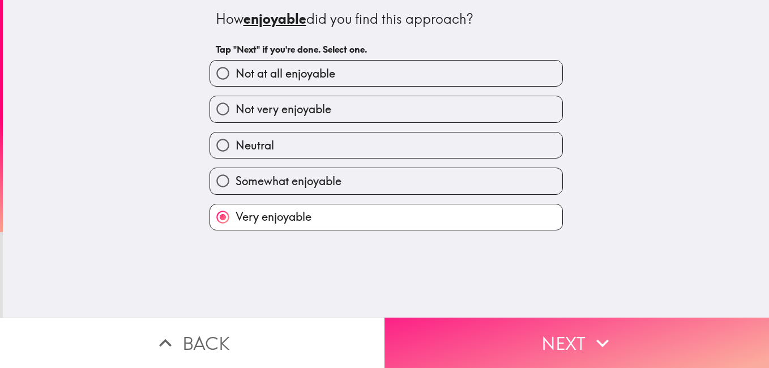
click at [582, 334] on button "Next" at bounding box center [576, 343] width 384 height 50
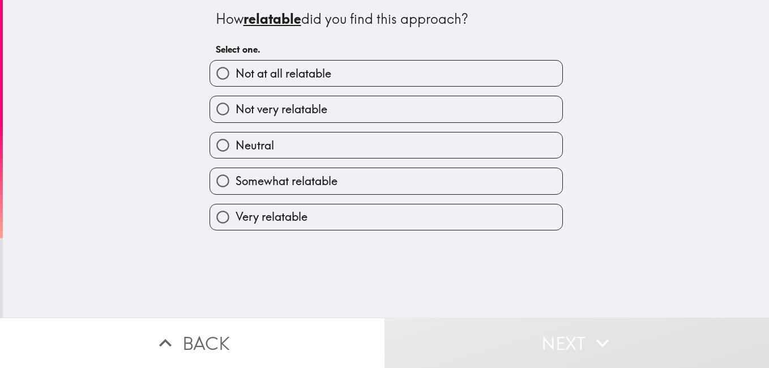
click at [273, 212] on span "Very relatable" at bounding box center [272, 217] width 72 height 16
click at [236, 212] on input "Very relatable" at bounding box center [222, 216] width 25 height 25
radio input "true"
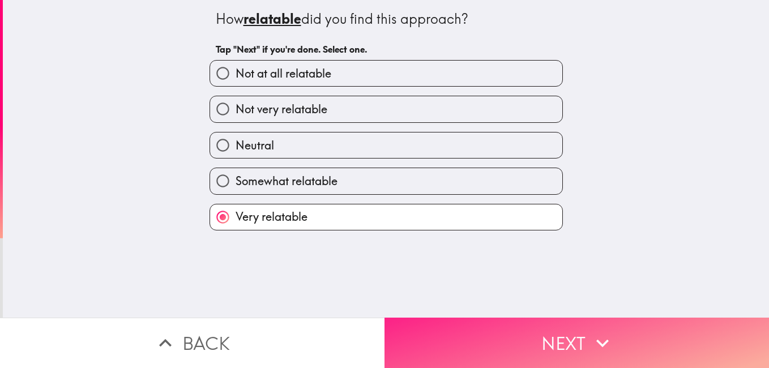
click at [559, 326] on button "Next" at bounding box center [576, 343] width 384 height 50
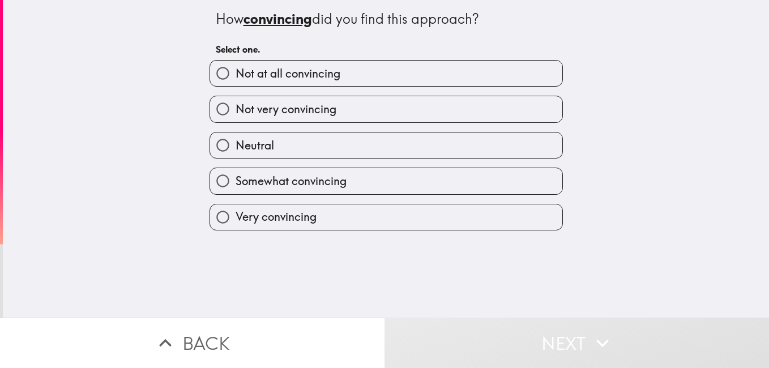
click at [279, 212] on span "Very convincing" at bounding box center [276, 217] width 81 height 16
click at [236, 212] on input "Very convincing" at bounding box center [222, 216] width 25 height 25
radio input "true"
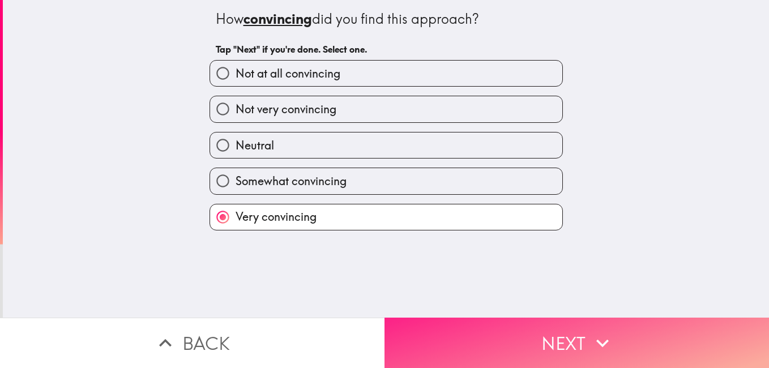
click at [541, 323] on button "Next" at bounding box center [576, 343] width 384 height 50
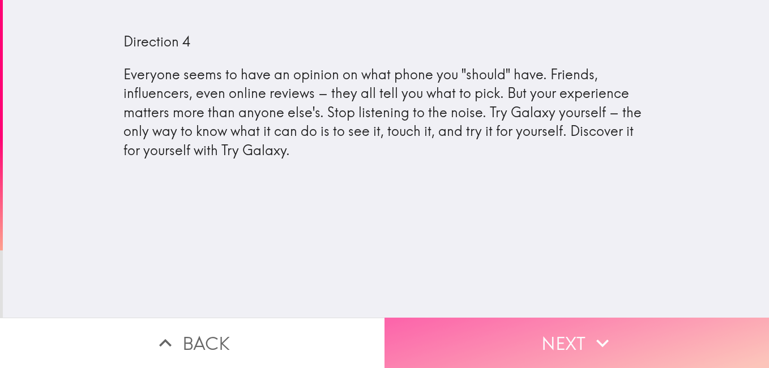
click at [562, 327] on button "Next" at bounding box center [576, 343] width 384 height 50
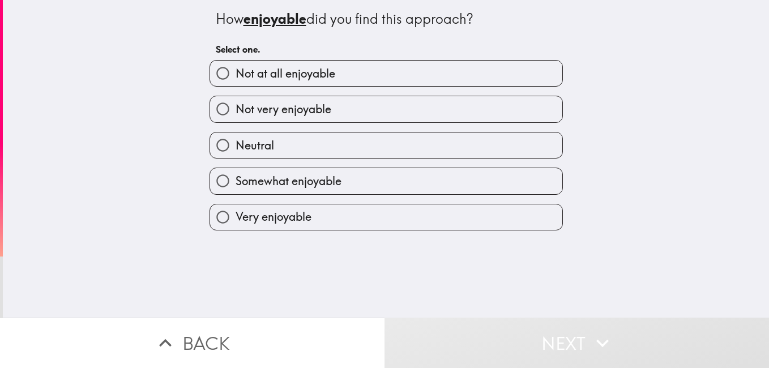
click at [276, 226] on label "Very enjoyable" at bounding box center [386, 216] width 352 height 25
click at [236, 226] on input "Very enjoyable" at bounding box center [222, 216] width 25 height 25
radio input "true"
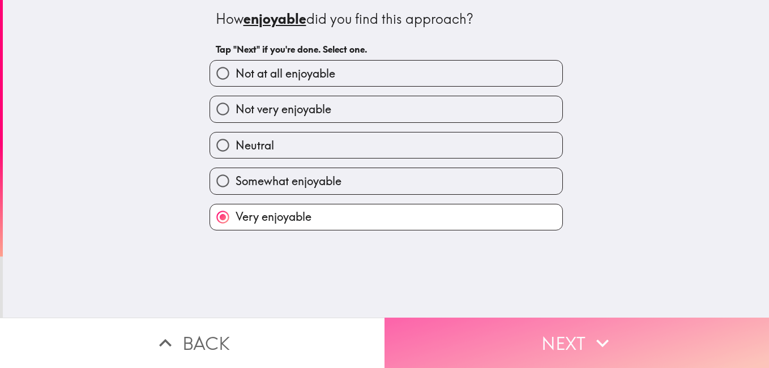
click at [562, 329] on button "Next" at bounding box center [576, 343] width 384 height 50
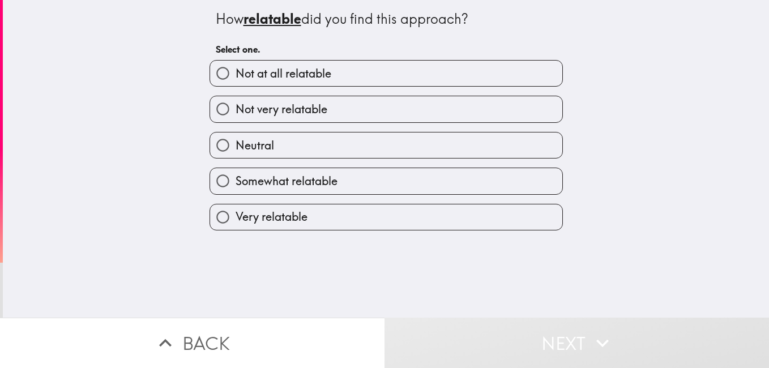
click at [289, 210] on span "Very relatable" at bounding box center [272, 217] width 72 height 16
click at [236, 210] on input "Very relatable" at bounding box center [222, 216] width 25 height 25
radio input "true"
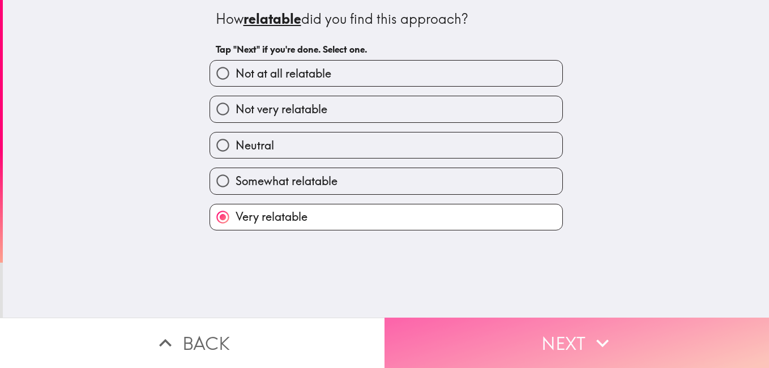
click at [522, 319] on button "Next" at bounding box center [576, 343] width 384 height 50
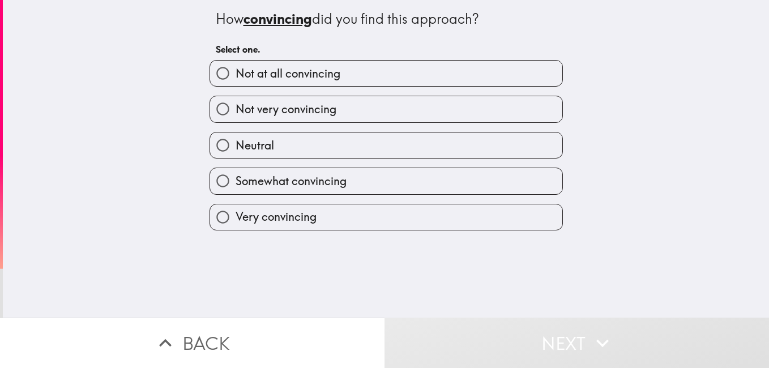
click at [279, 213] on span "Very convincing" at bounding box center [276, 217] width 81 height 16
click at [236, 213] on input "Very convincing" at bounding box center [222, 216] width 25 height 25
radio input "true"
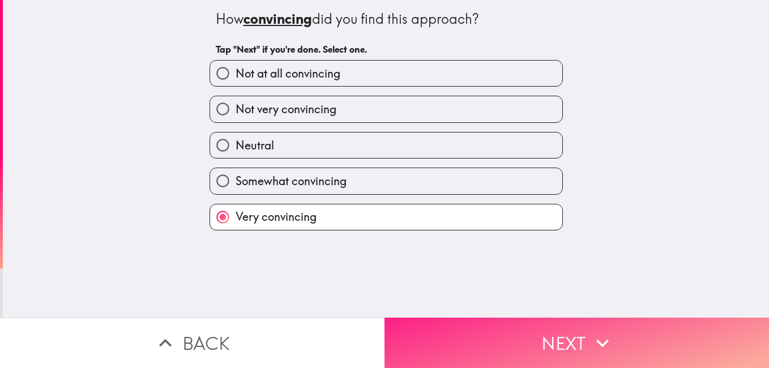
click at [506, 318] on button "Next" at bounding box center [576, 343] width 384 height 50
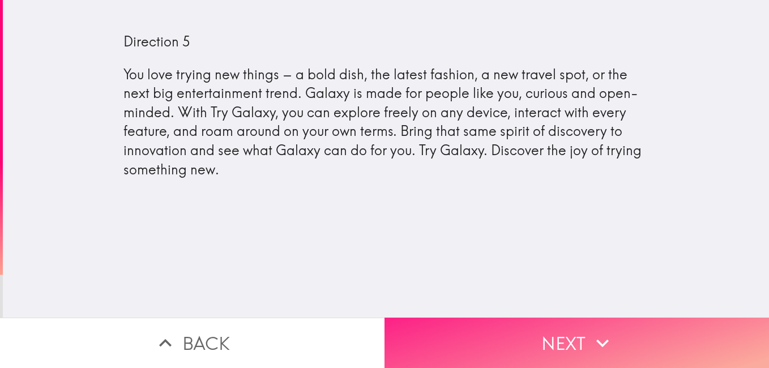
click at [567, 328] on button "Next" at bounding box center [576, 343] width 384 height 50
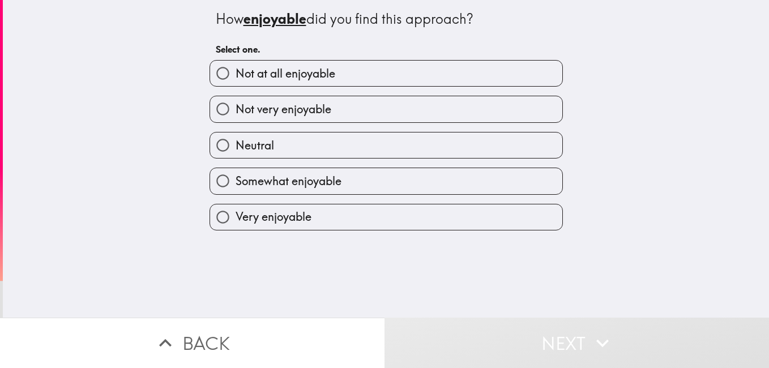
click at [267, 182] on span "Somewhat enjoyable" at bounding box center [289, 181] width 106 height 16
click at [236, 182] on input "Somewhat enjoyable" at bounding box center [222, 180] width 25 height 25
radio input "true"
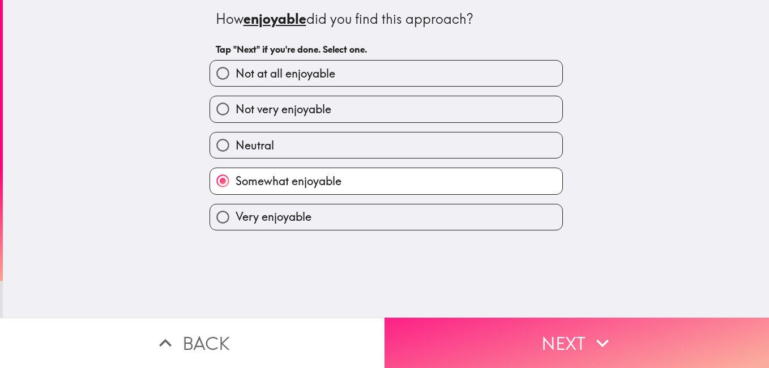
click at [544, 324] on button "Next" at bounding box center [576, 343] width 384 height 50
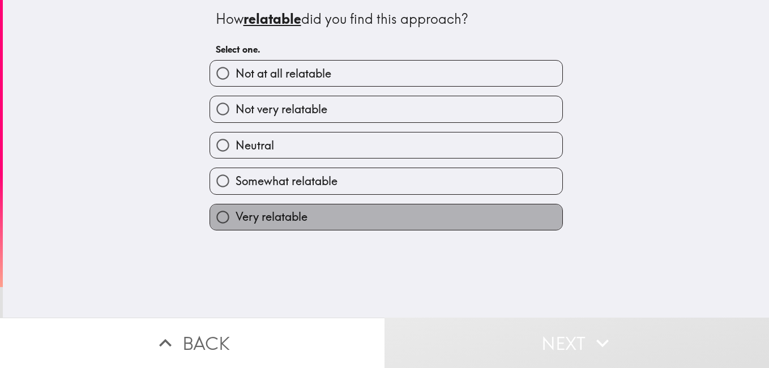
click at [277, 215] on span "Very relatable" at bounding box center [272, 217] width 72 height 16
click at [236, 215] on input "Very relatable" at bounding box center [222, 216] width 25 height 25
radio input "true"
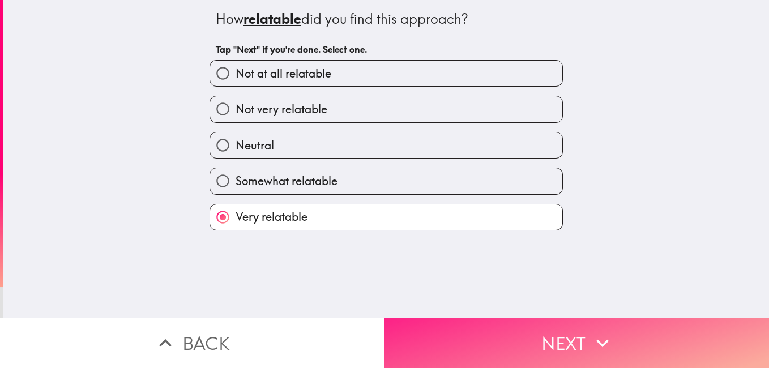
click at [575, 335] on button "Next" at bounding box center [576, 343] width 384 height 50
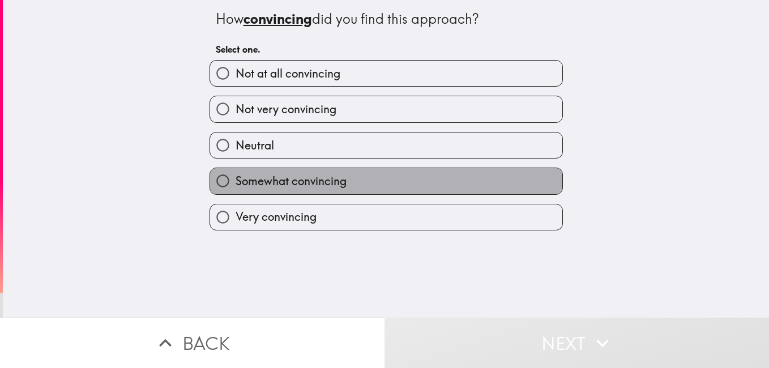
click at [300, 184] on span "Somewhat convincing" at bounding box center [291, 181] width 111 height 16
click at [236, 184] on input "Somewhat convincing" at bounding box center [222, 180] width 25 height 25
radio input "true"
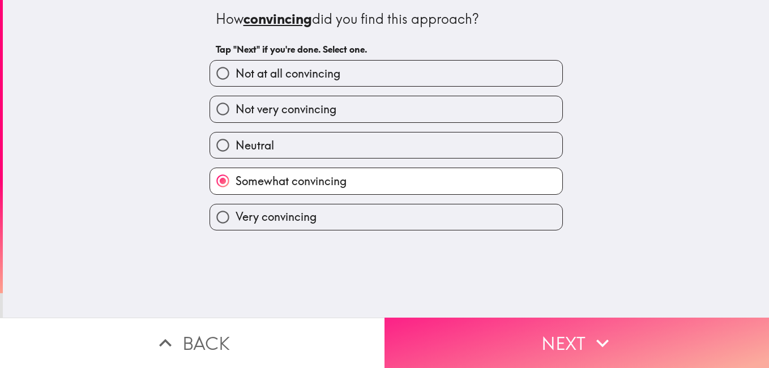
click at [539, 321] on button "Next" at bounding box center [576, 343] width 384 height 50
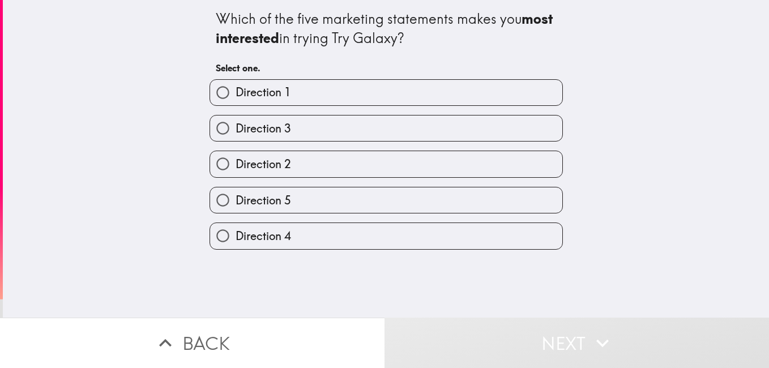
click at [276, 163] on span "Direction 2" at bounding box center [263, 164] width 55 height 16
click at [236, 163] on input "Direction 2" at bounding box center [222, 163] width 25 height 25
radio input "true"
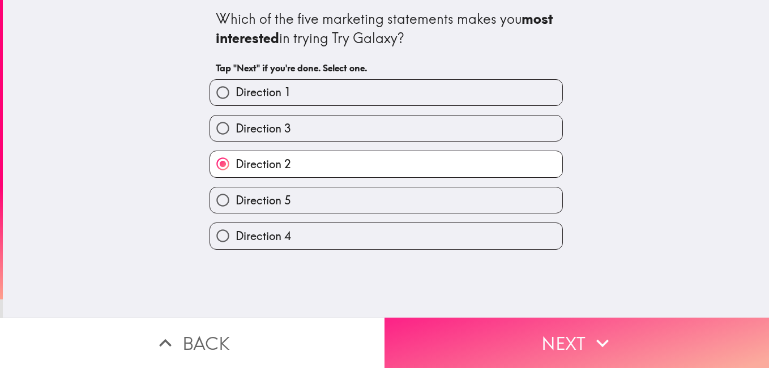
click at [529, 319] on button "Next" at bounding box center [576, 343] width 384 height 50
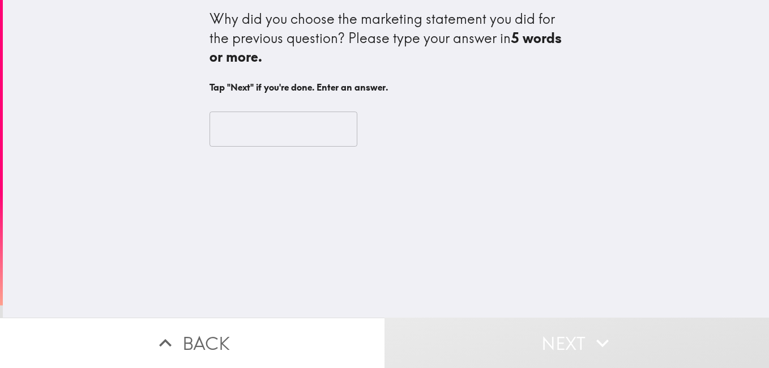
click at [255, 127] on input "text" at bounding box center [283, 129] width 148 height 35
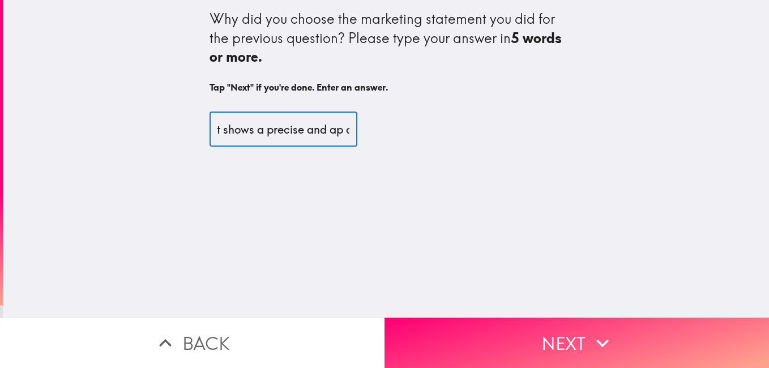
scroll to position [0, 14]
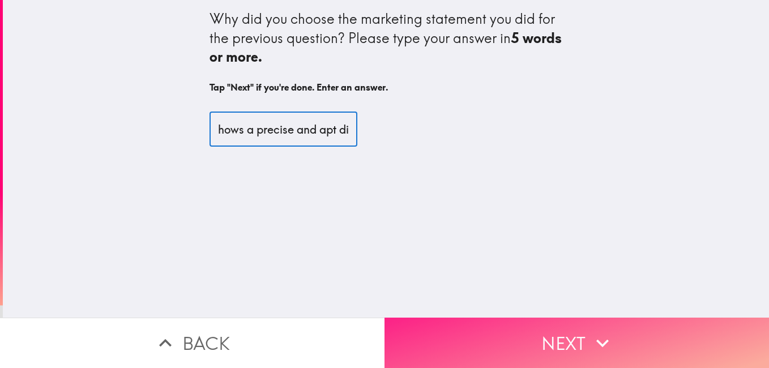
type input "it shows a precise and apt direction"
click at [565, 333] on button "Next" at bounding box center [576, 343] width 384 height 50
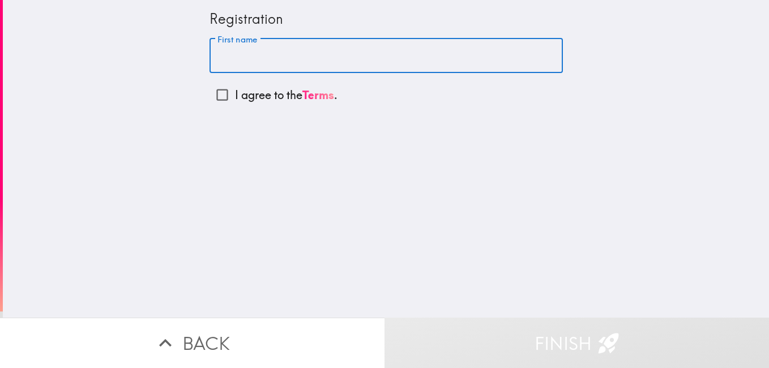
click at [252, 61] on input "First name" at bounding box center [385, 56] width 353 height 35
type input "Diekola"
click at [209, 92] on input "I agree to the Terms ." at bounding box center [221, 94] width 25 height 25
checkbox input "true"
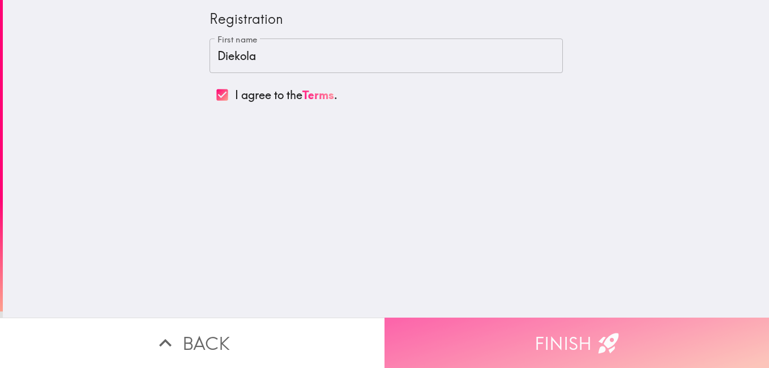
click at [568, 323] on button "Finish" at bounding box center [576, 343] width 384 height 50
